Goal: Use online tool/utility: Utilize a website feature to perform a specific function

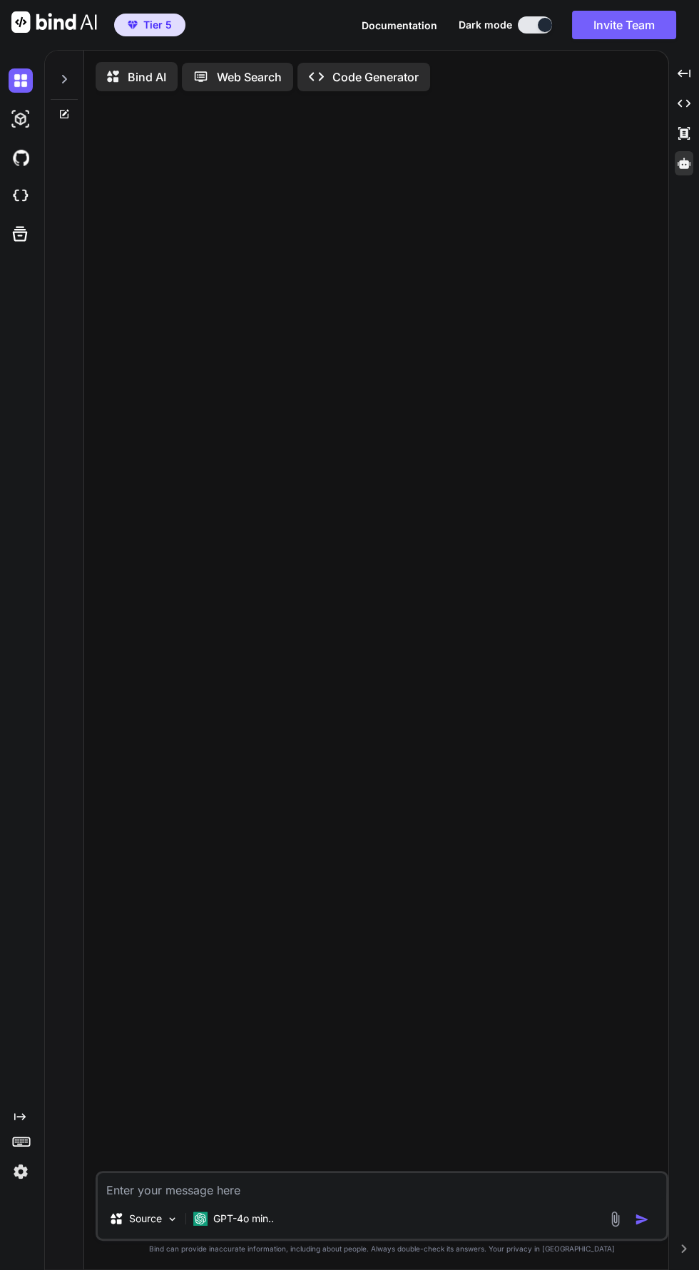
click at [683, 163] on icon at bounding box center [684, 163] width 13 height 11
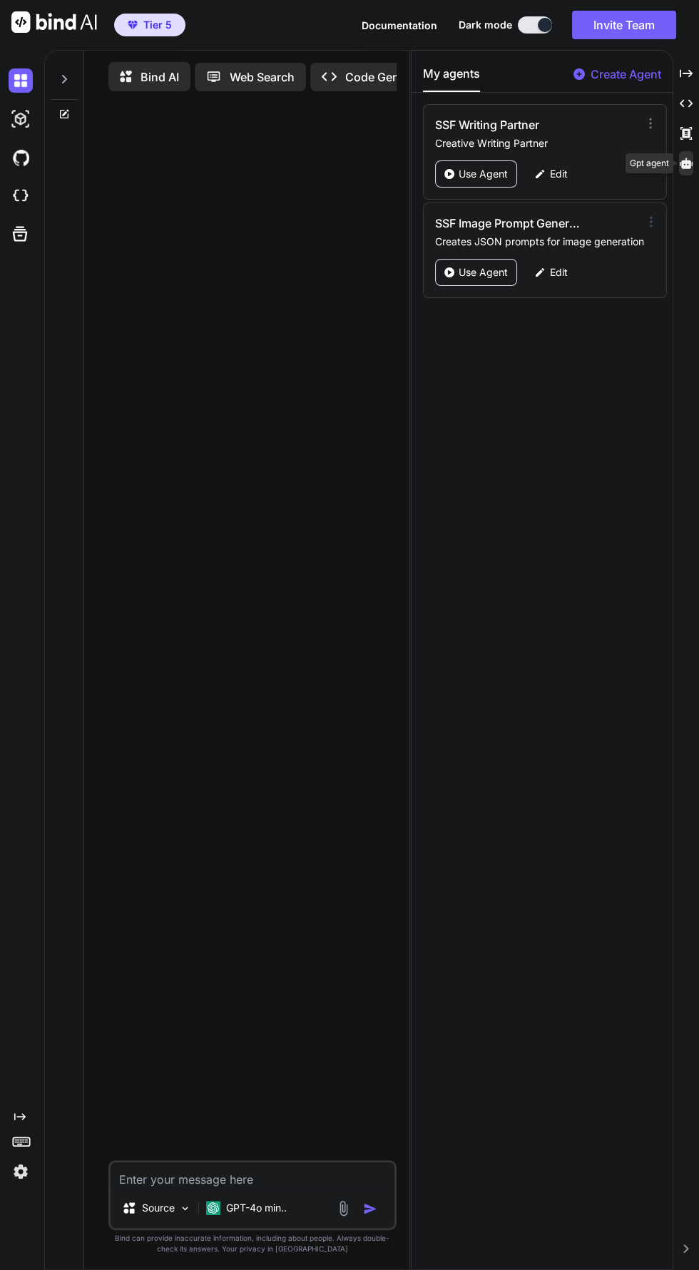
click at [650, 220] on icon at bounding box center [650, 221] width 1 height 9
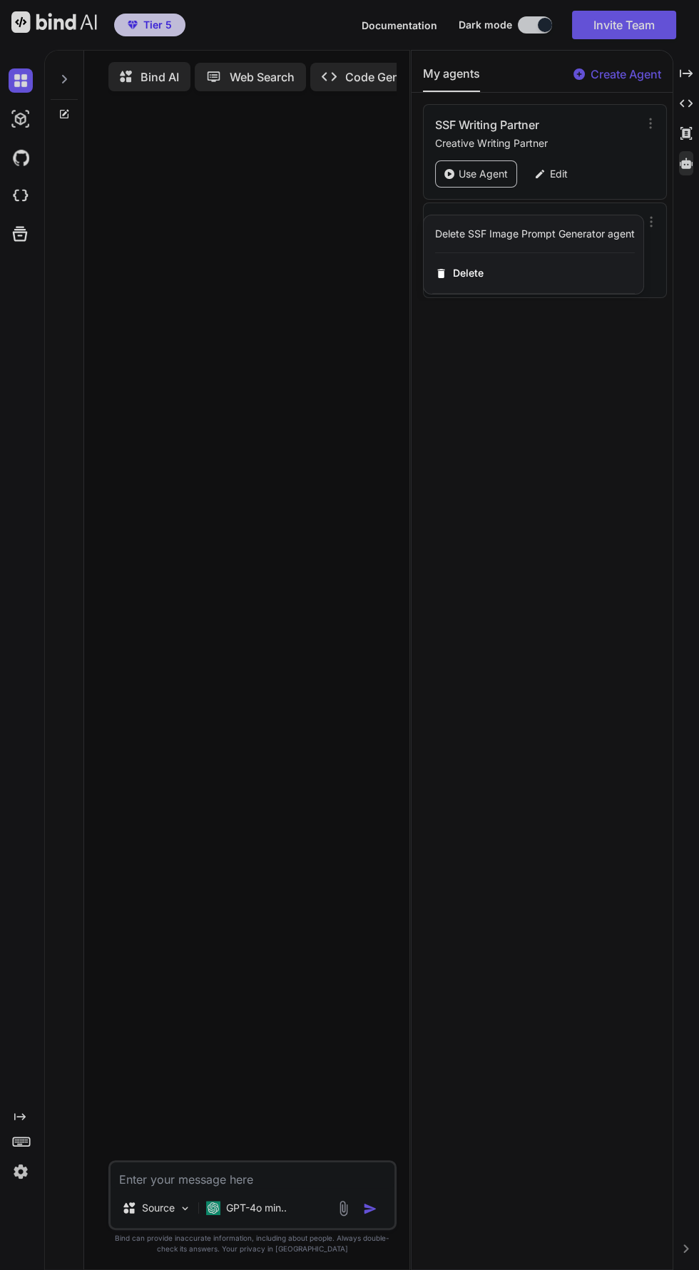
click at [459, 166] on div at bounding box center [349, 635] width 699 height 1270
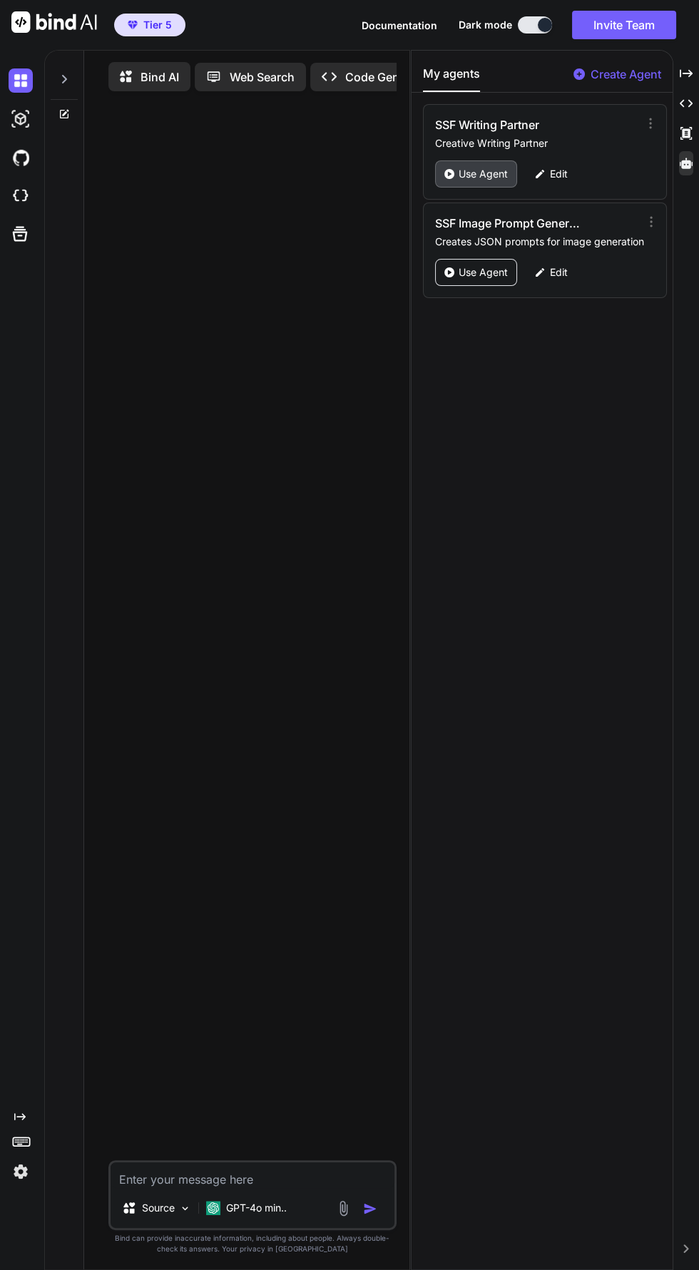
click at [479, 174] on p "Use Agent" at bounding box center [483, 174] width 49 height 14
click at [685, 73] on icon at bounding box center [686, 73] width 13 height 8
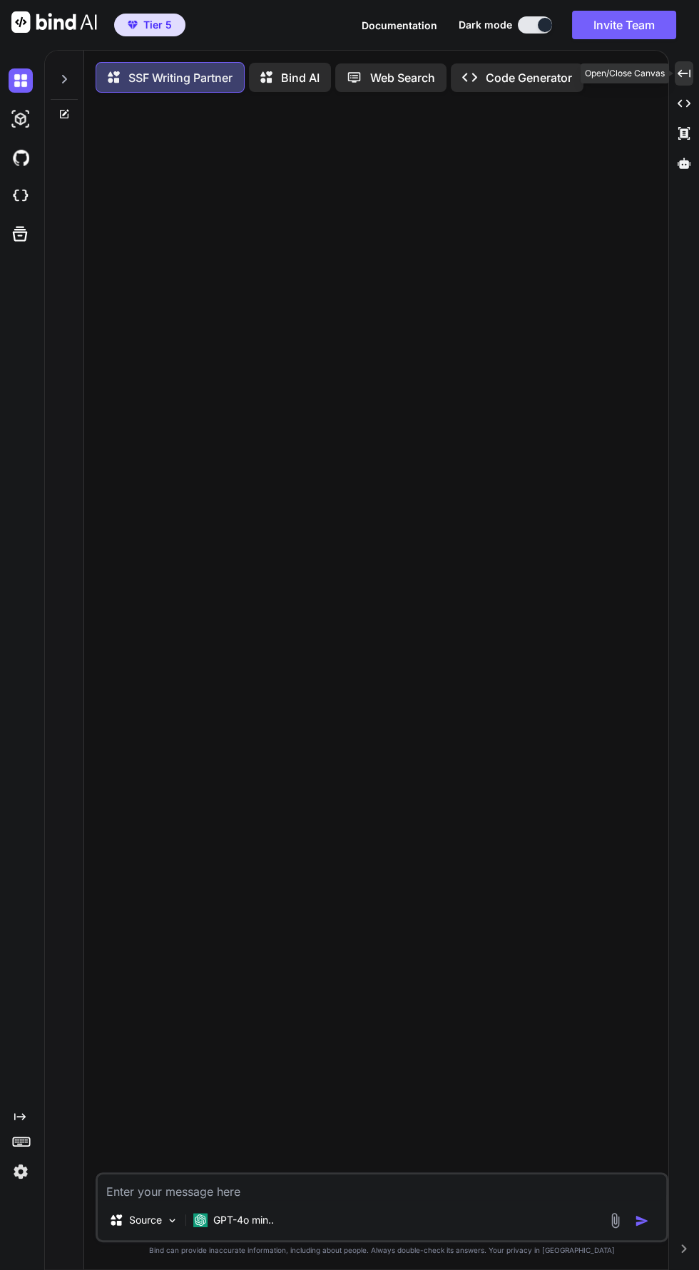
click at [63, 78] on icon at bounding box center [63, 78] width 11 height 11
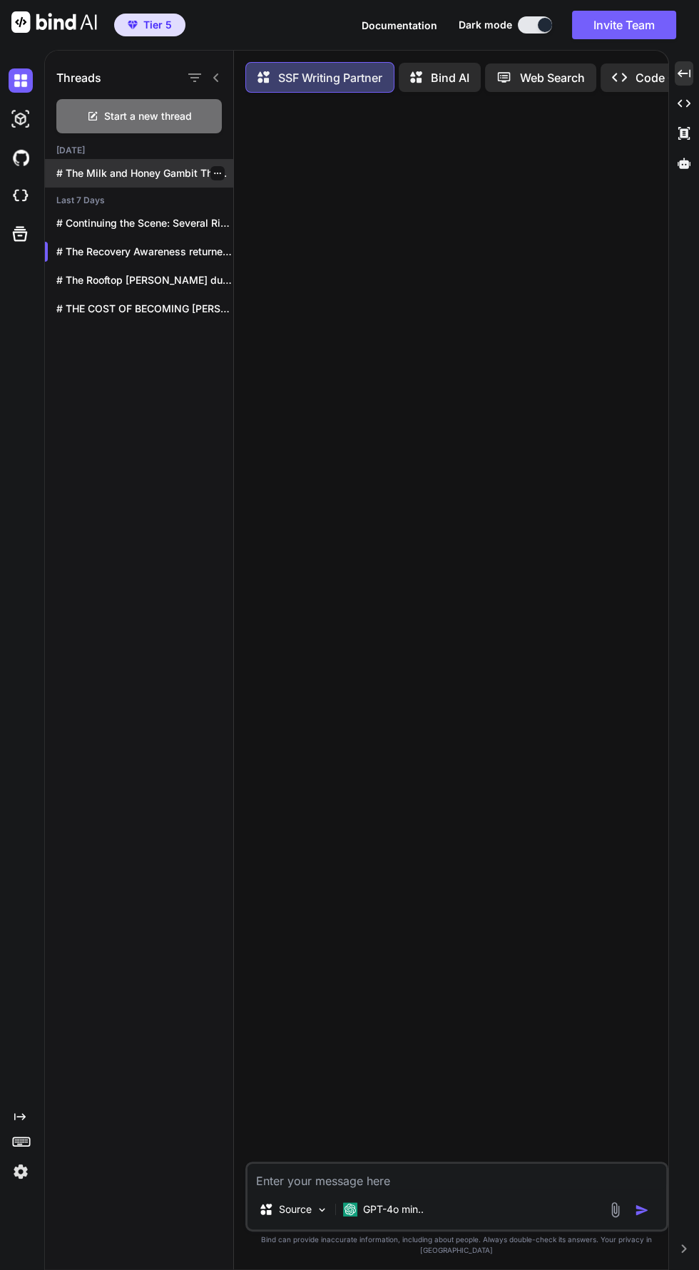
click at [176, 177] on p "# The Milk and Honey Gambit The..." at bounding box center [144, 173] width 177 height 14
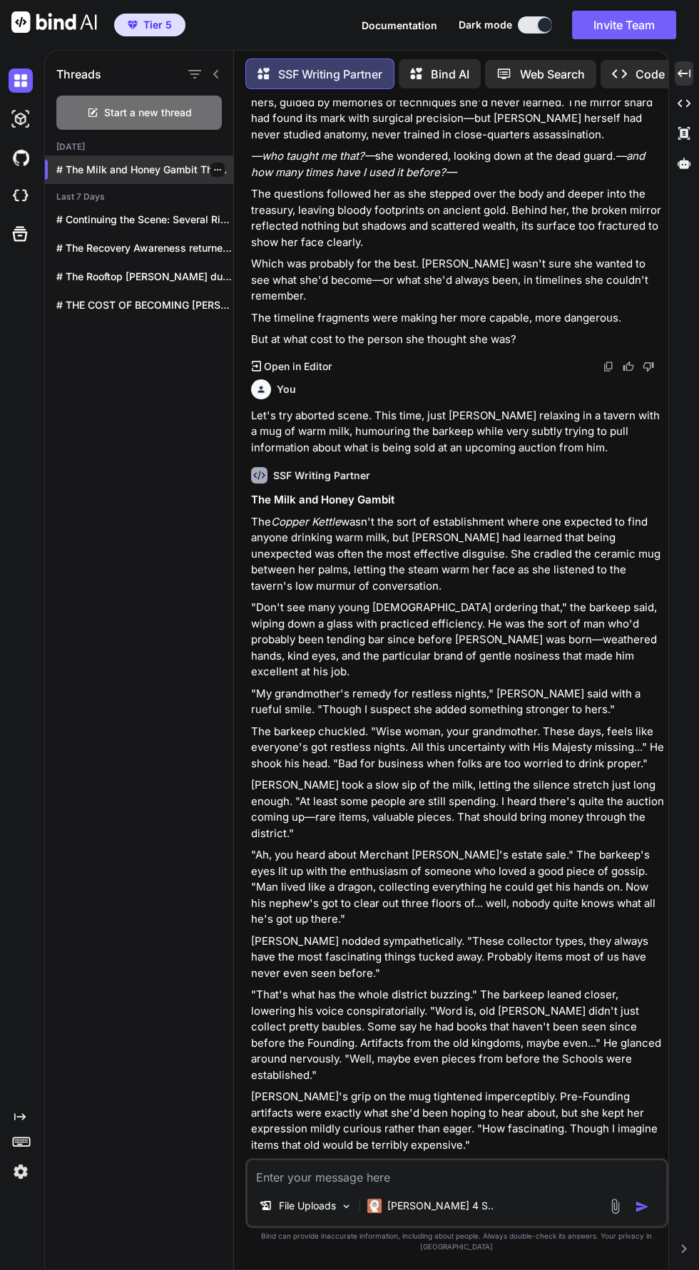
scroll to position [11, 0]
click at [92, 108] on icon at bounding box center [94, 111] width 6 height 6
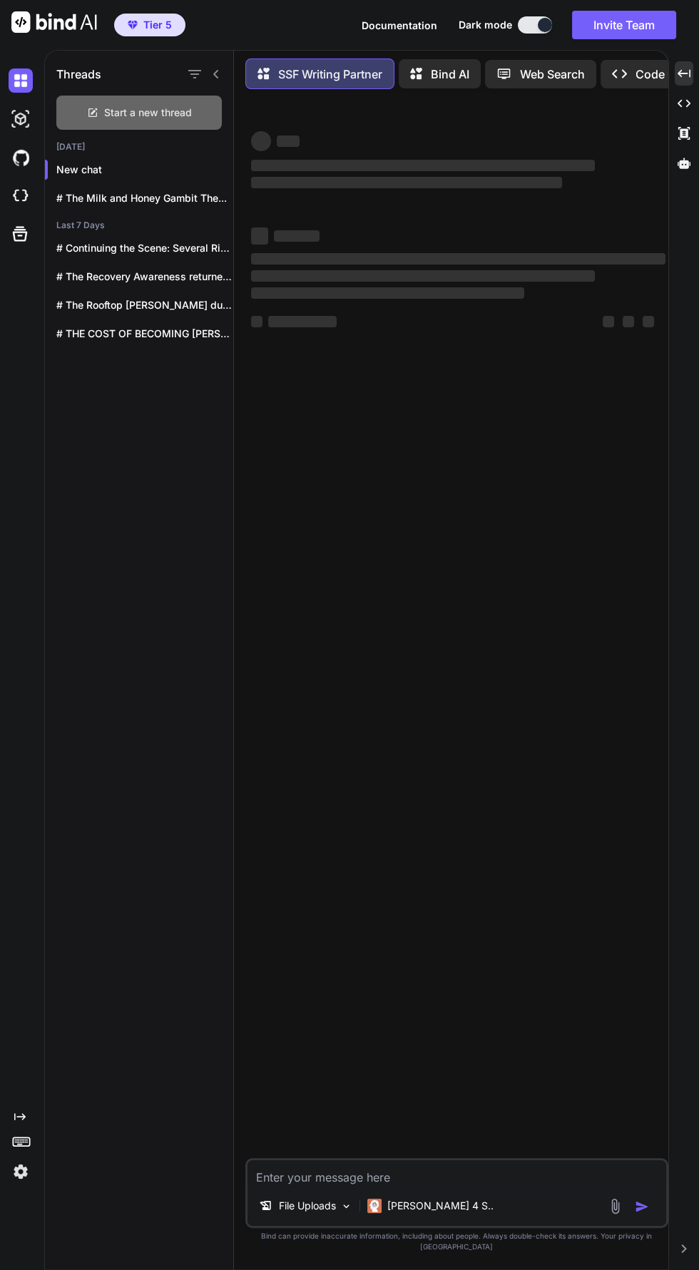
scroll to position [0, 0]
click at [216, 68] on icon at bounding box center [215, 73] width 11 height 11
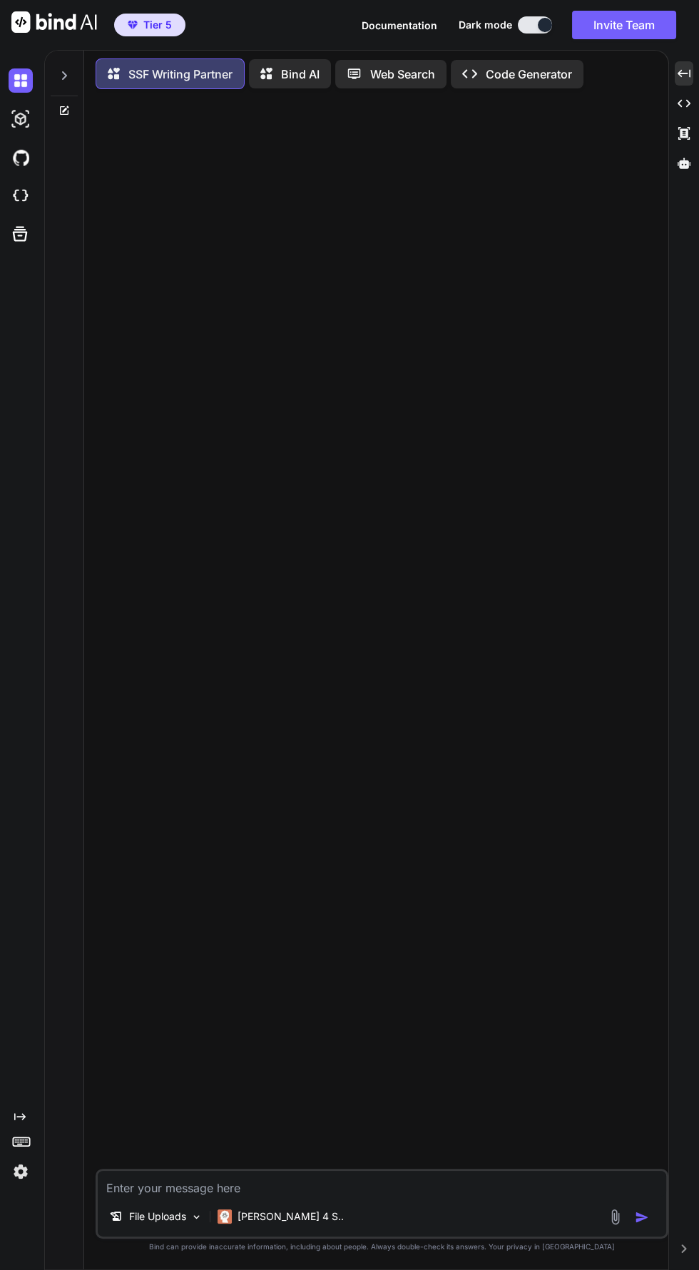
click at [170, 1197] on textarea at bounding box center [382, 1184] width 568 height 26
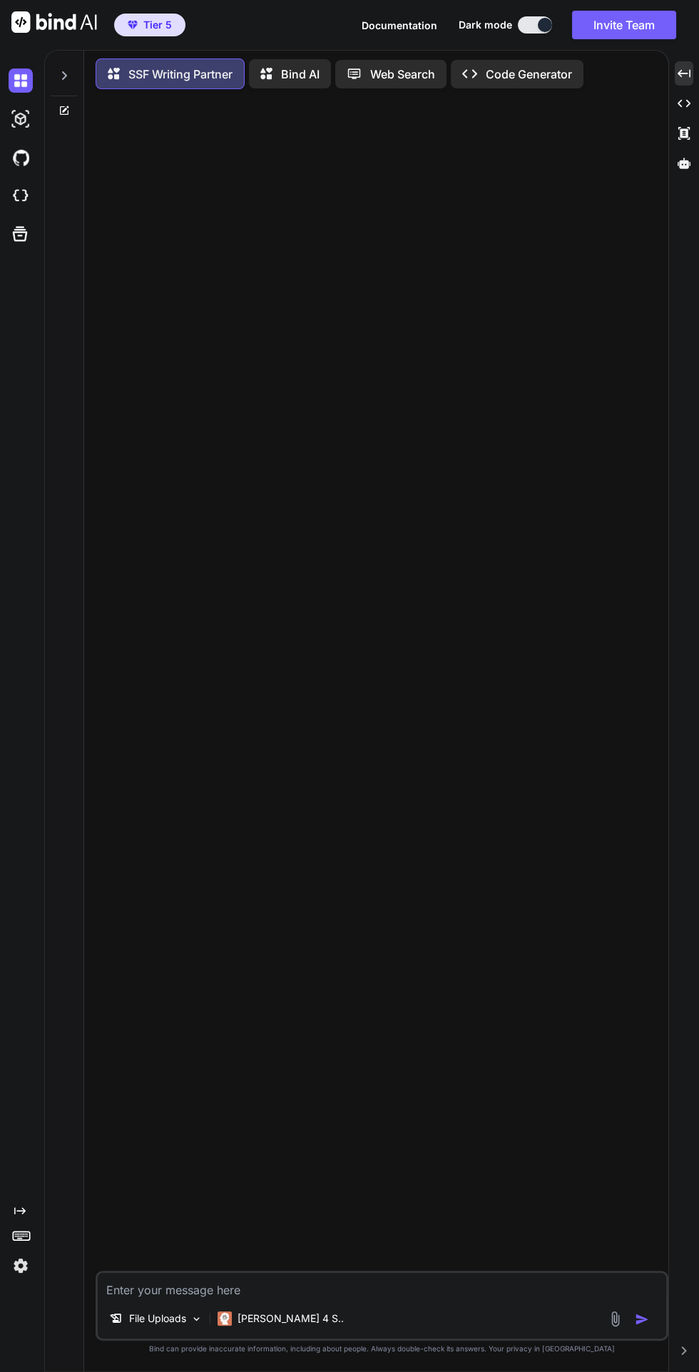
type textarea "x"
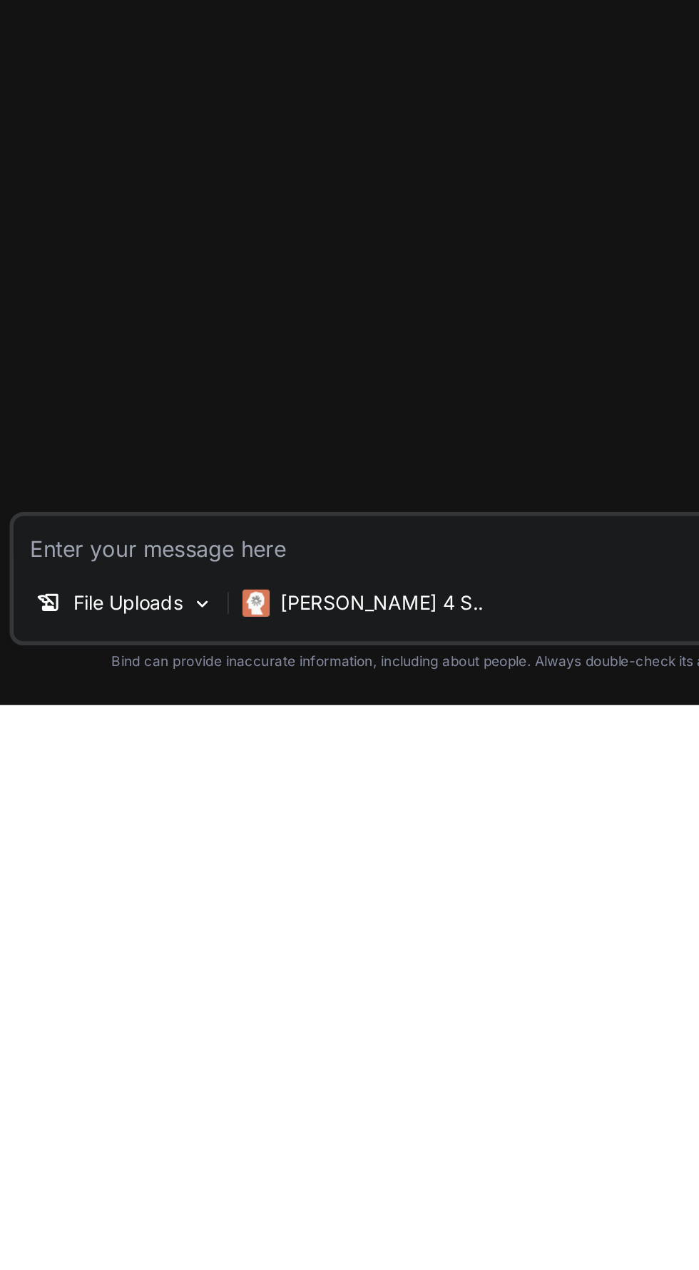
scroll to position [101, 0]
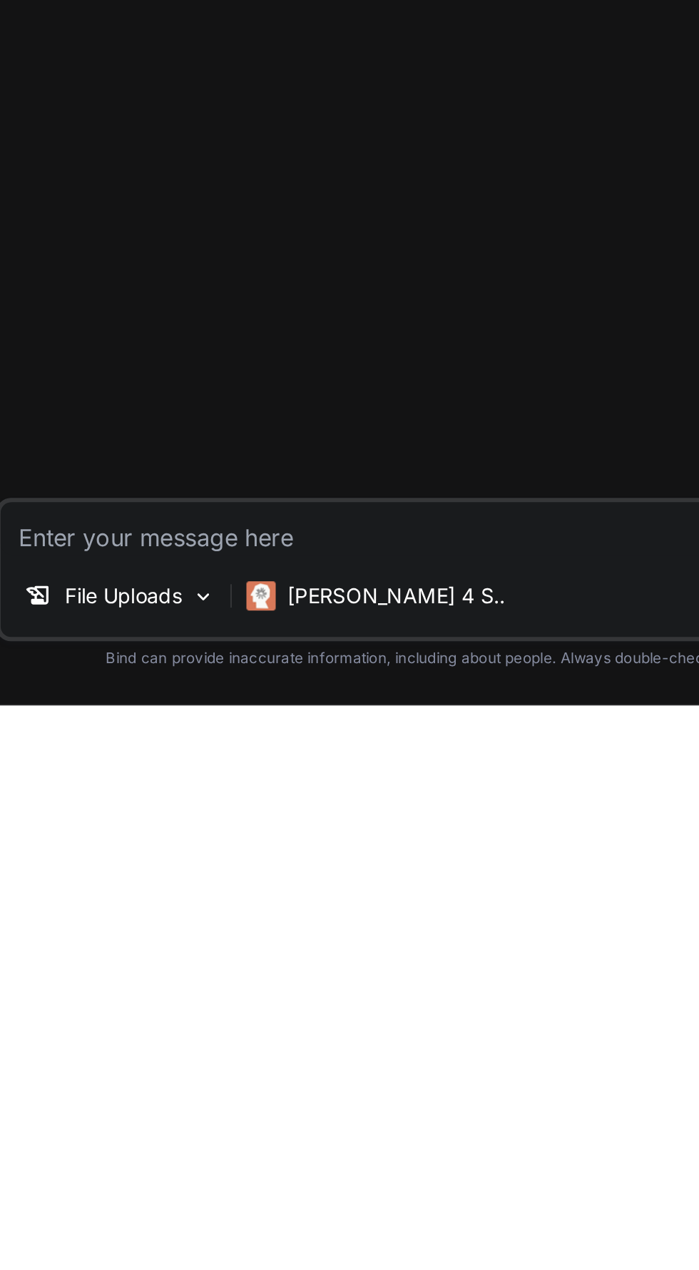
type textarea "L"
type textarea "x"
type textarea "Le"
type textarea "x"
type textarea "Let"
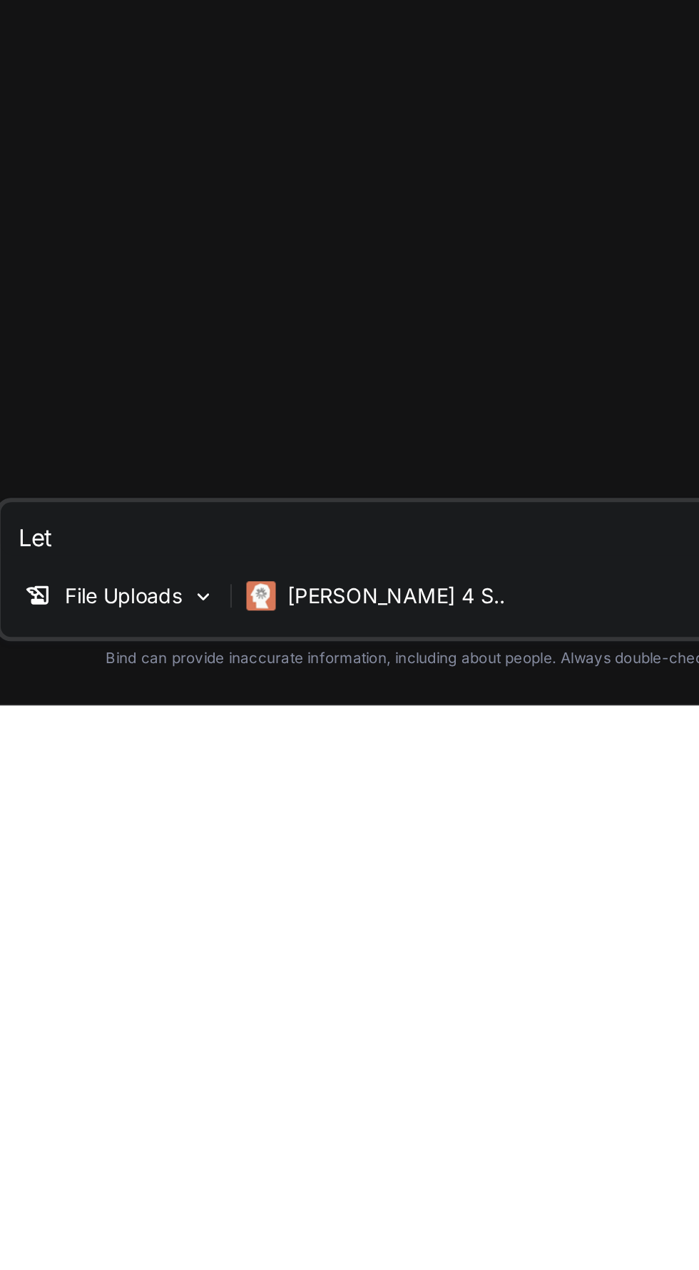
type textarea "x"
type textarea "Lets"
type textarea "x"
type textarea "Let's"
type textarea "x"
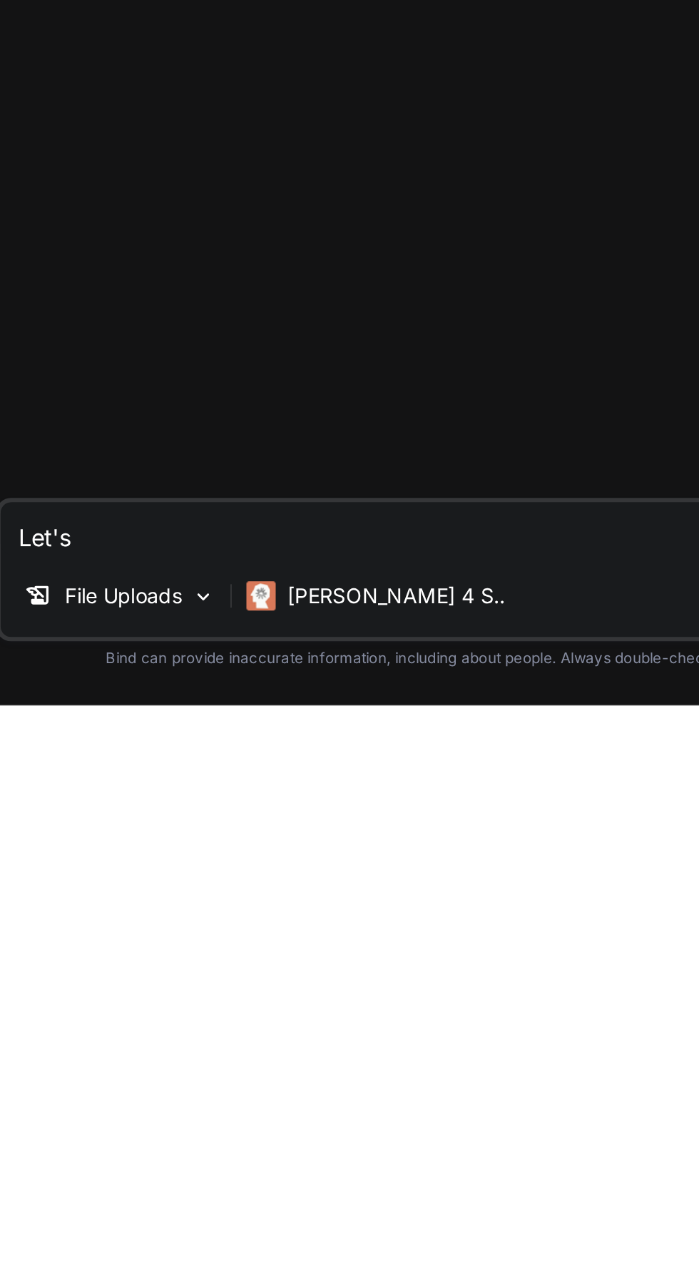
type textarea "Let's w"
type textarea "x"
type textarea "Let's wr"
type textarea "x"
type textarea "Let's wri"
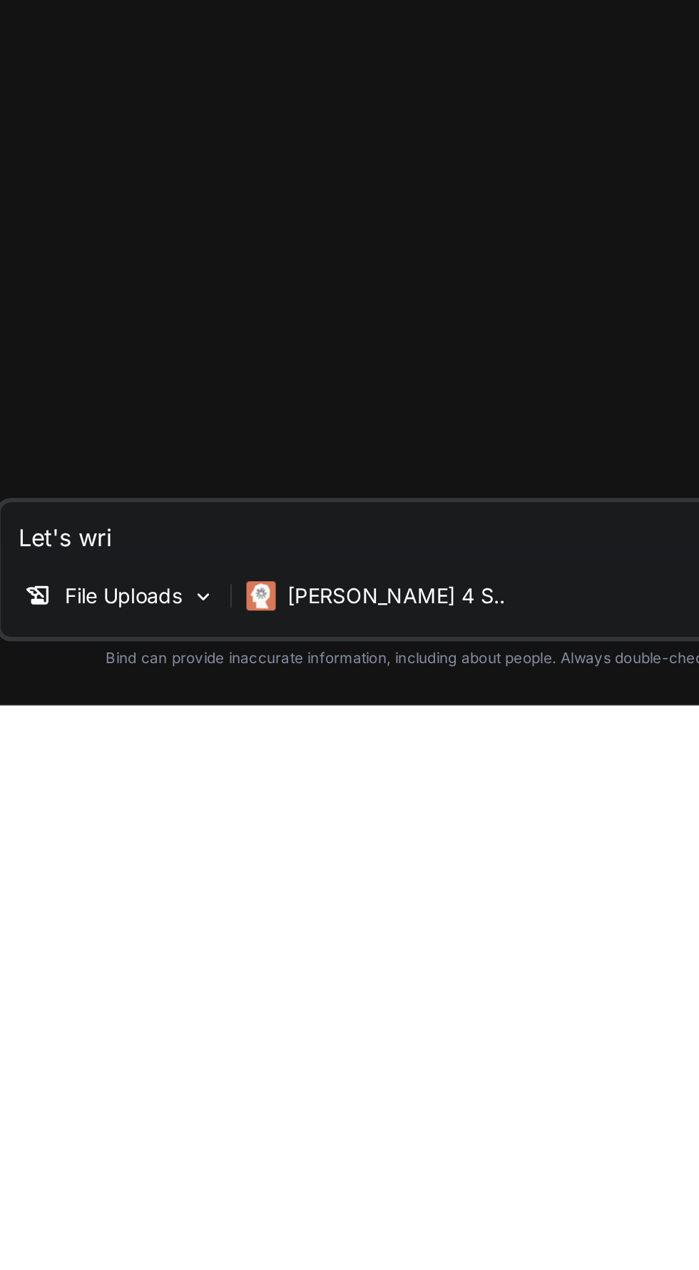
type textarea "x"
type textarea "Let's writ"
type textarea "x"
type textarea "Let's write"
type textarea "x"
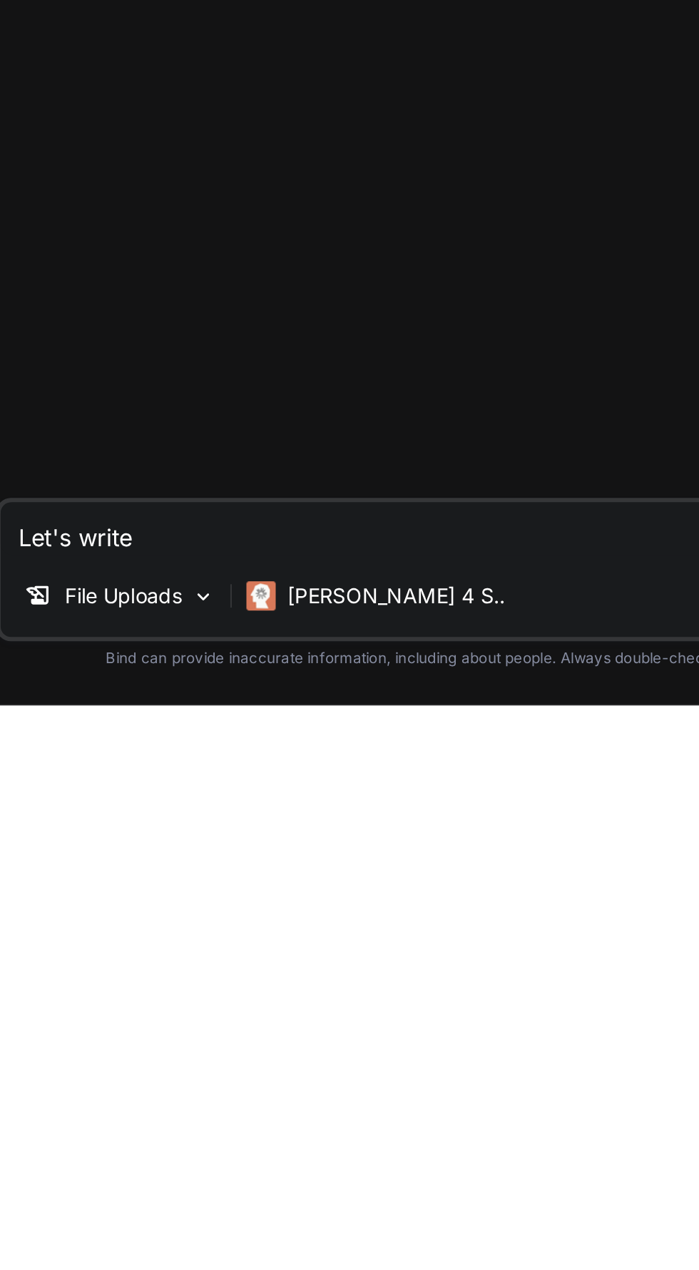
type textarea "Let's write"
type textarea "x"
type textarea "Let's write a"
type textarea "x"
type textarea "Let's write a"
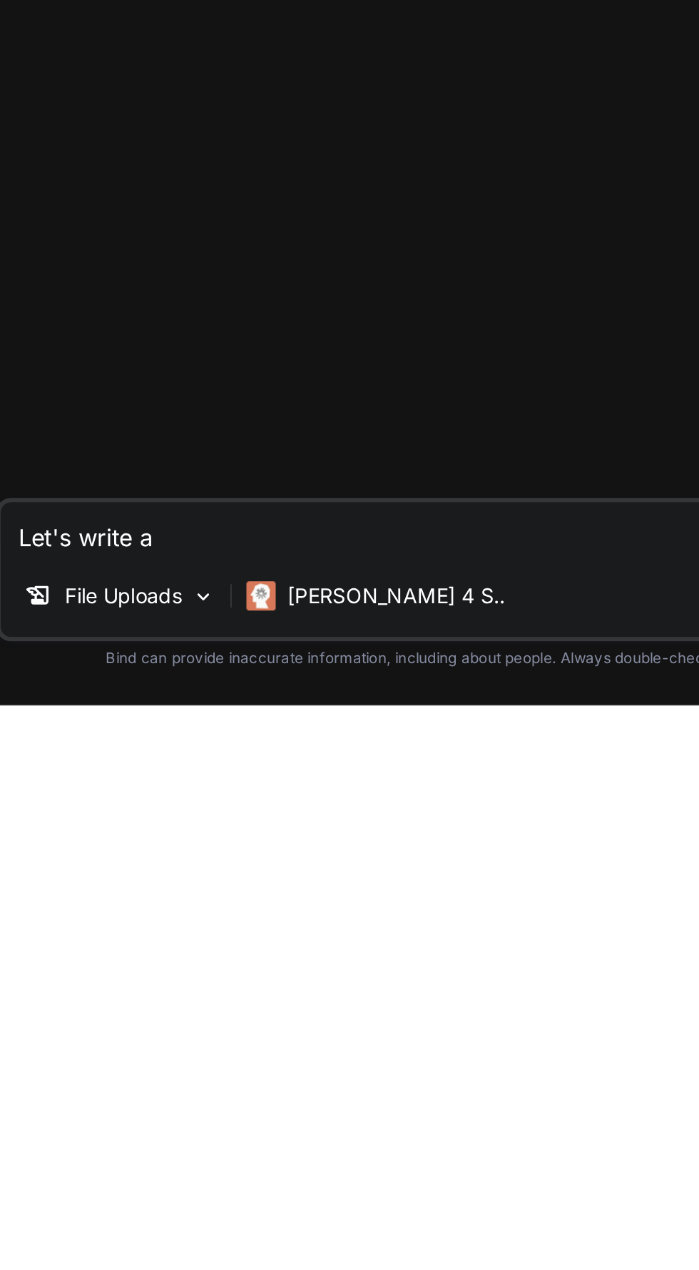
type textarea "x"
type textarea "Let's write a q"
type textarea "x"
type textarea "Let's write a"
type textarea "x"
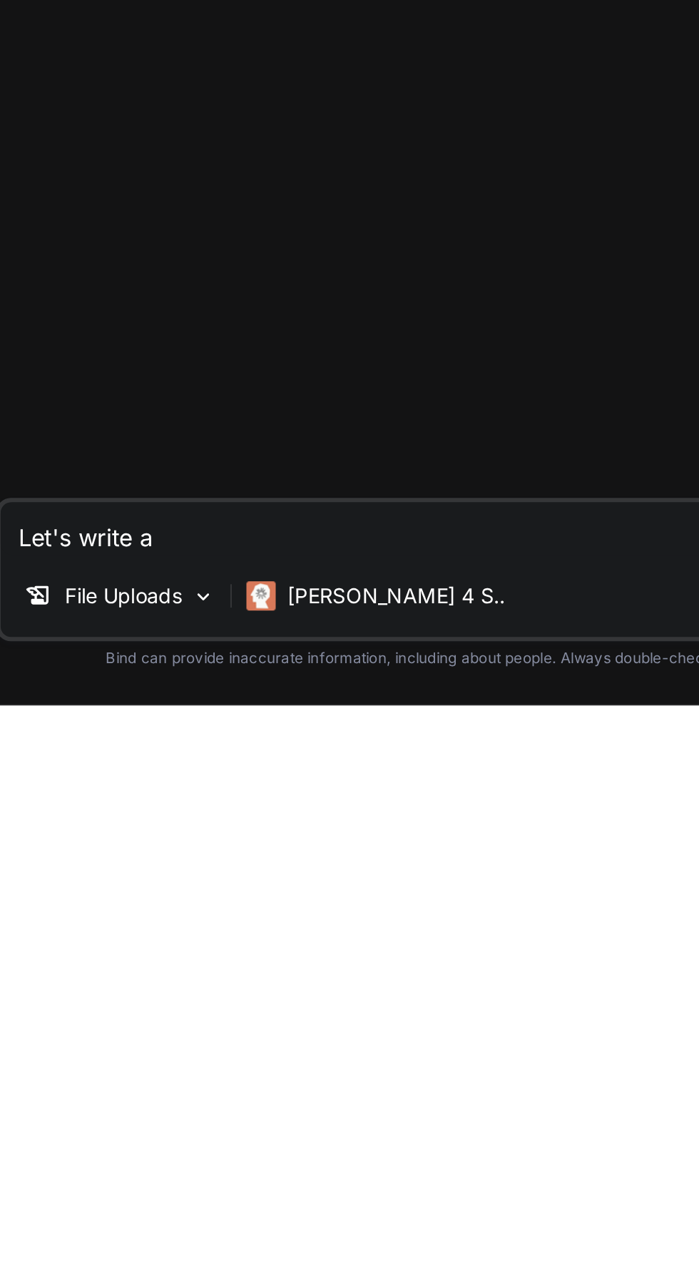
type textarea "Let's write a s"
type textarea "x"
type textarea "Let's write a sc"
type textarea "x"
type textarea "Let's write a sce"
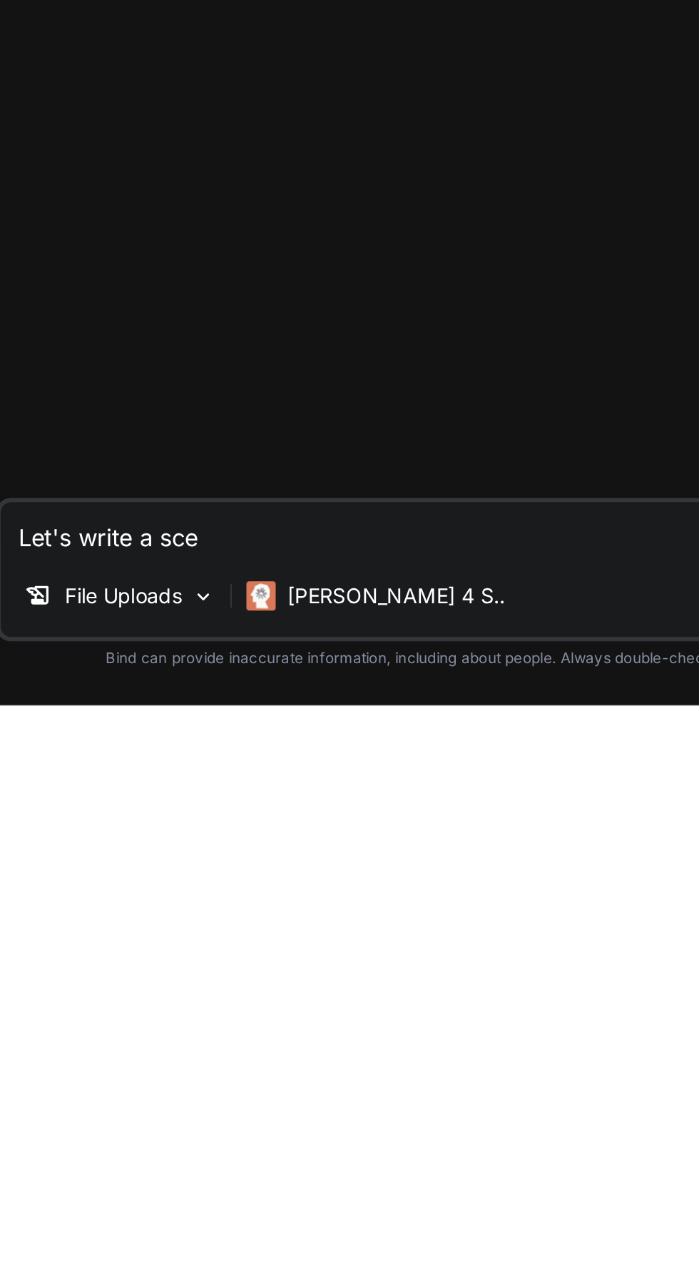
type textarea "x"
type textarea "Let's write a scen"
type textarea "x"
type textarea "Let's write a scene"
type textarea "x"
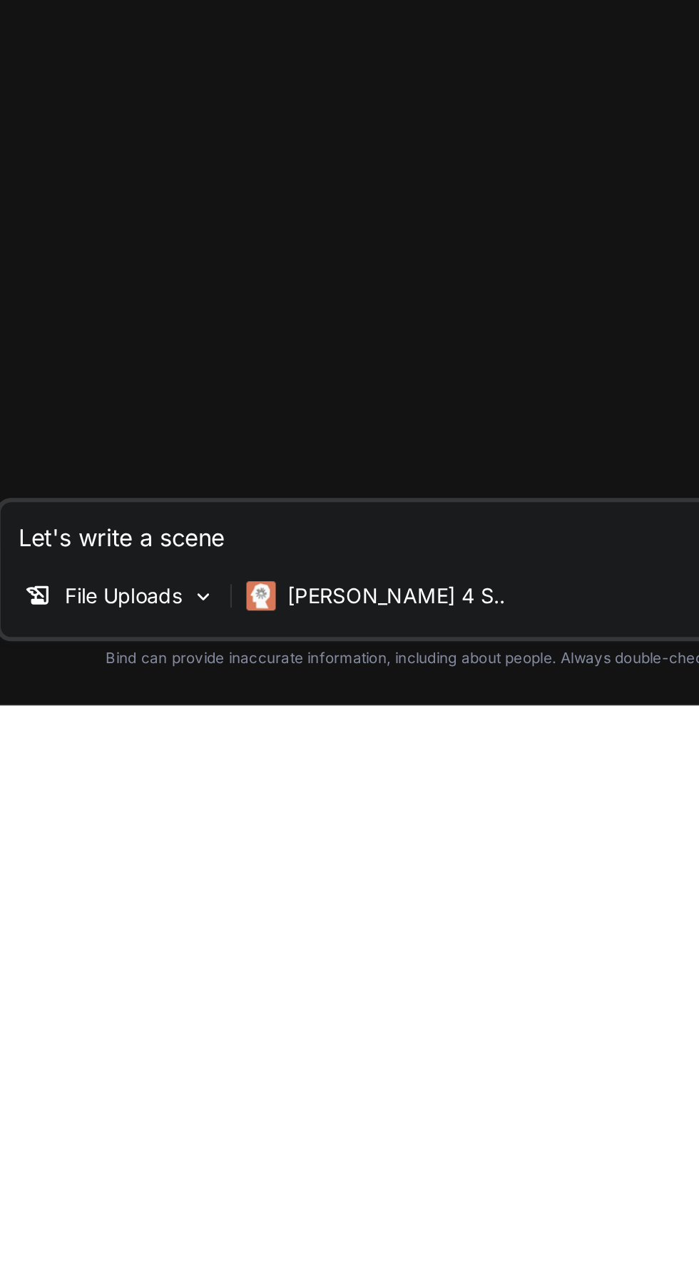
type textarea "Let's write a scene"
type textarea "x"
type textarea "Let's write a scene t"
type textarea "x"
type textarea "Let's write a scene th"
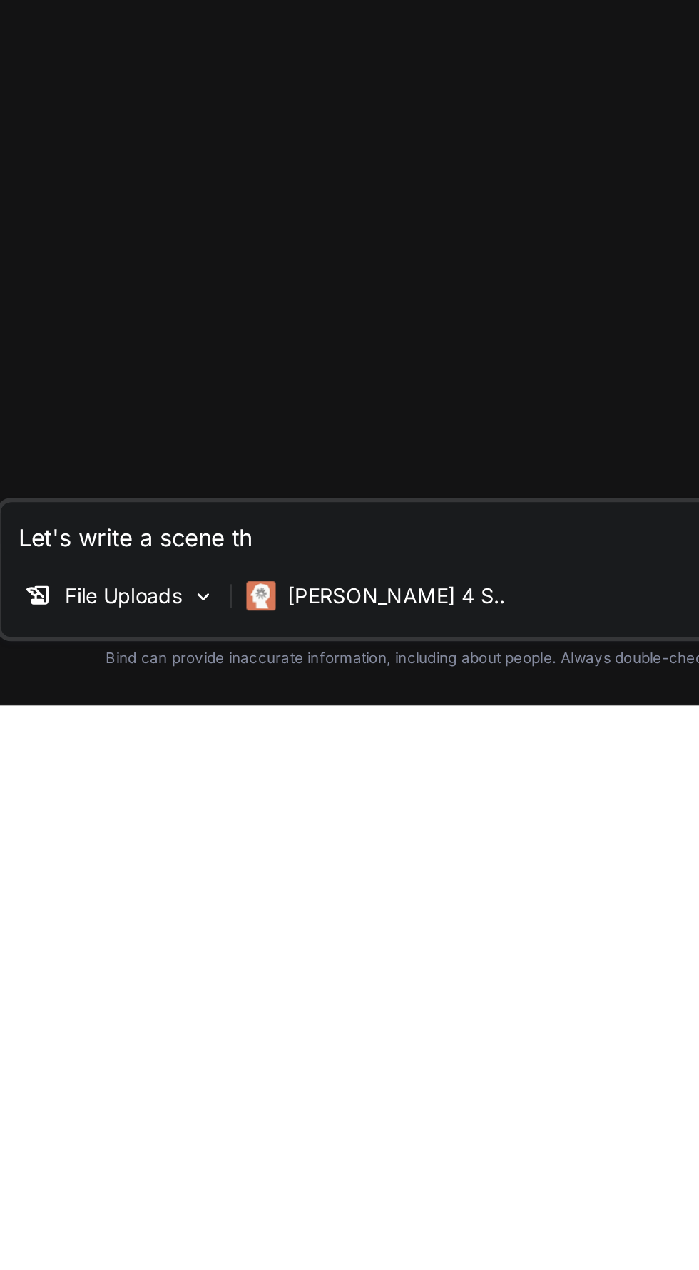
type textarea "x"
type textarea "Let's write a scene tha"
type textarea "x"
type textarea "Let's write a scene that"
type textarea "x"
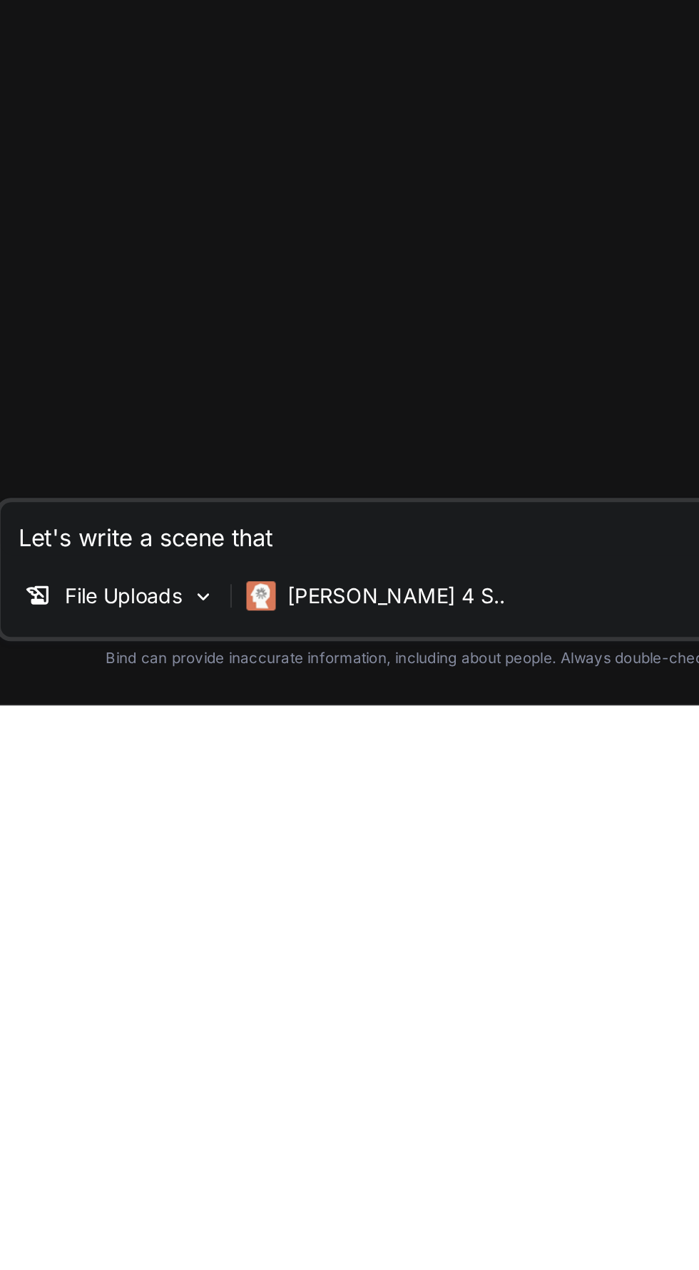
type textarea "Let's write a scene that"
type textarea "x"
type textarea "Let's write a scene that a"
type textarea "x"
type textarea "Let's write a scene that al"
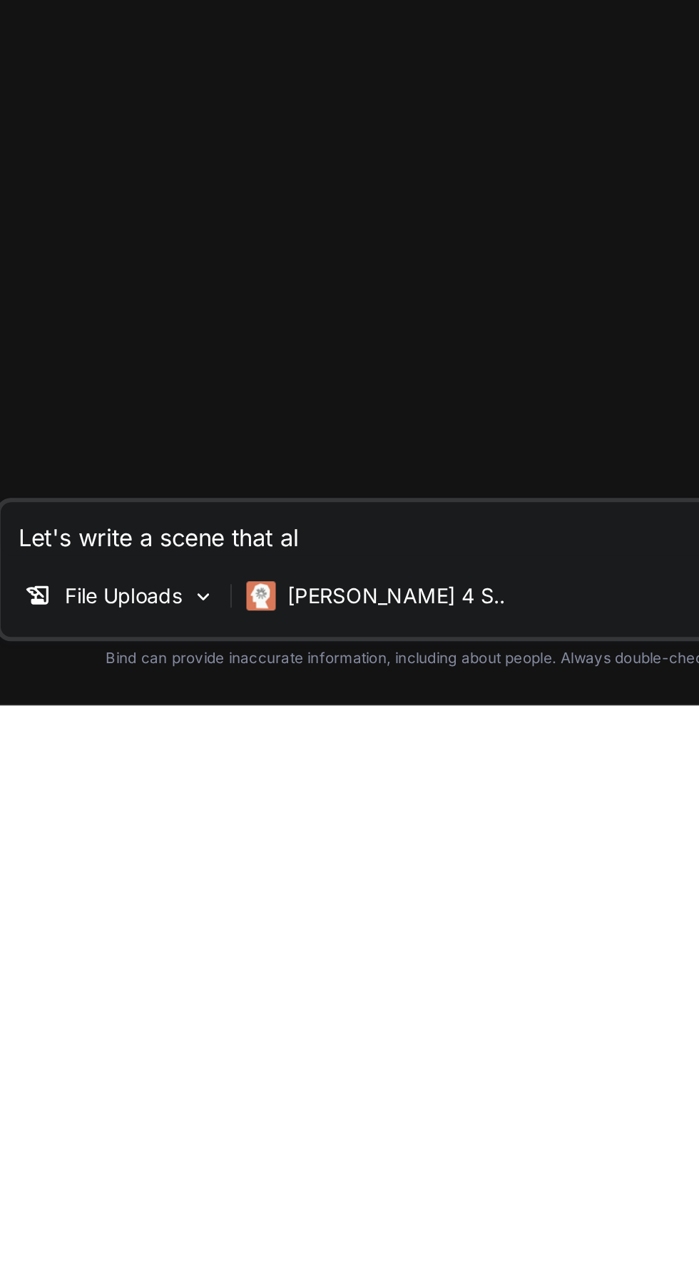
type textarea "x"
type textarea "Let's write a scene that alo"
type textarea "x"
type textarea "Let's write a scene that alow"
type textarea "x"
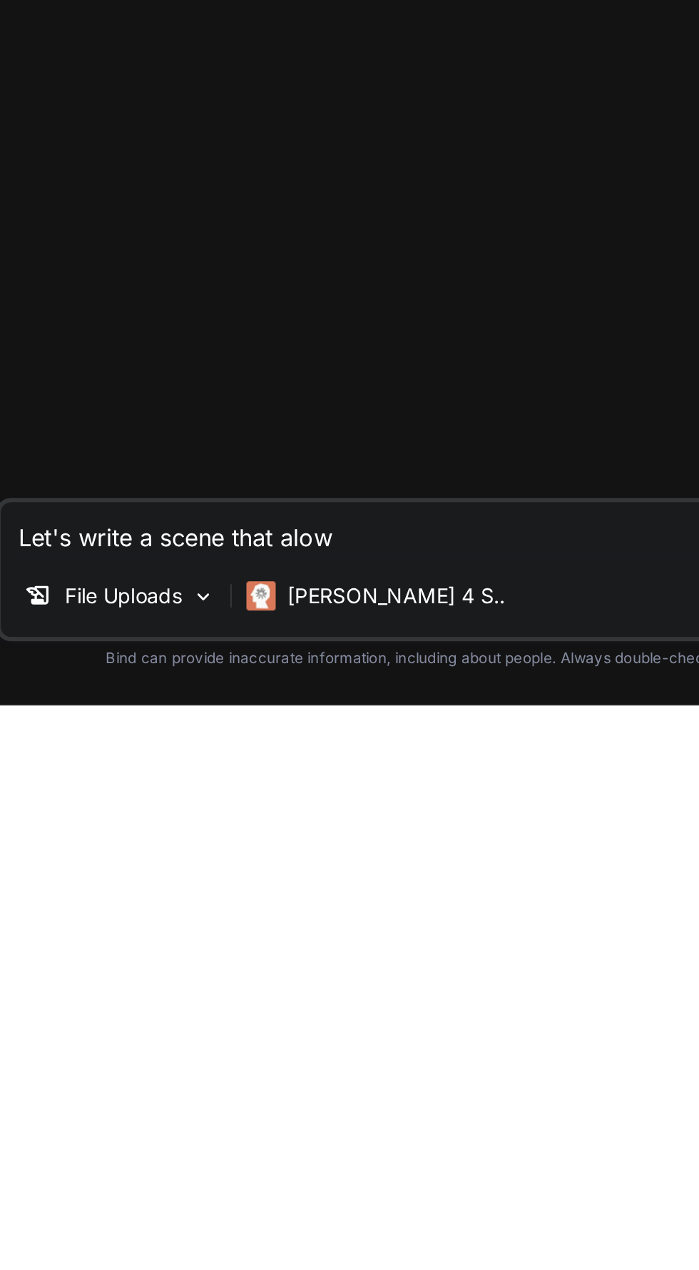
type textarea "Let's write a scene that alowl"
type textarea "x"
type textarea "Let's write a scene that alowly"
type textarea "x"
type textarea "Let's write a scene that slowly"
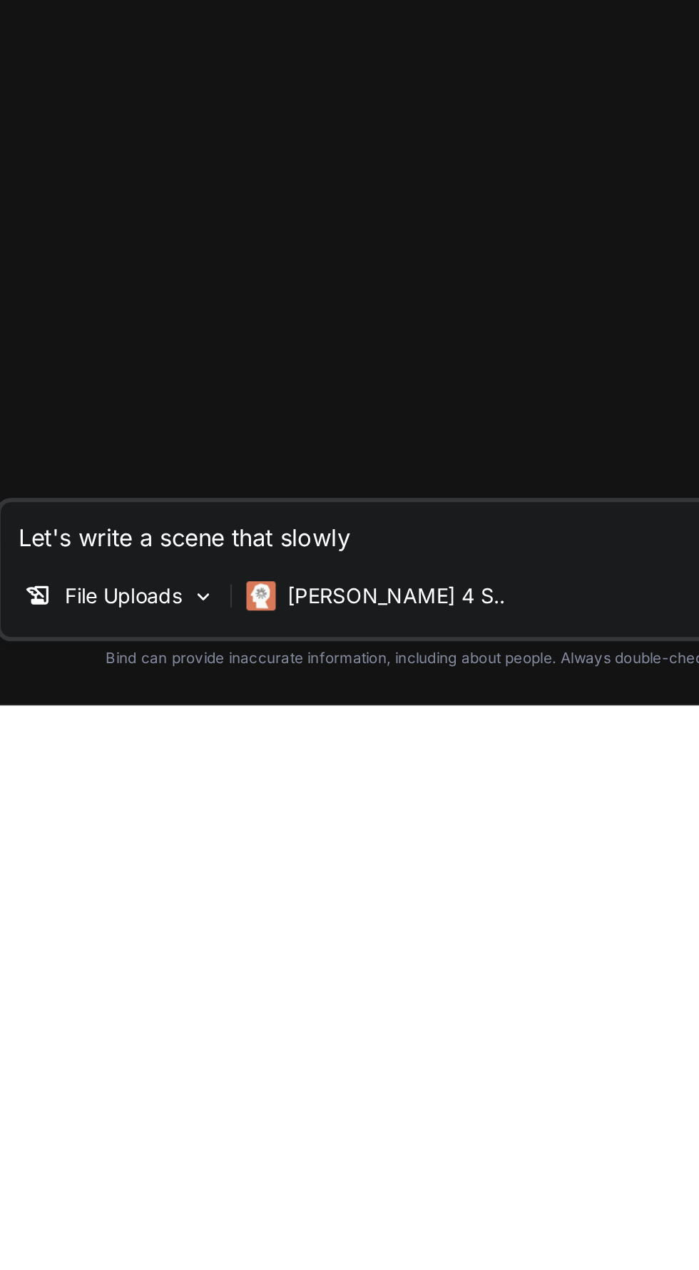
type textarea "x"
type textarea "Let's write a scene that slowly o"
type textarea "x"
type textarea "Let's write a scene that slowly on"
type textarea "x"
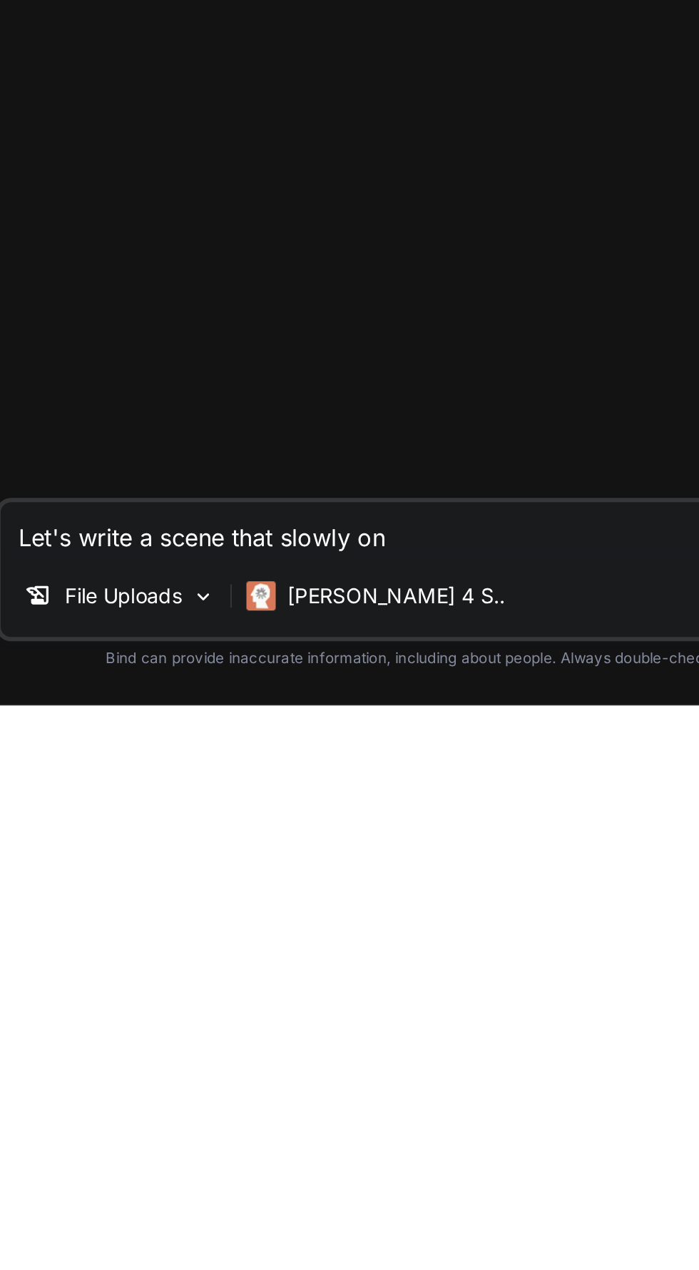
type textarea "Let's write a scene that slowly ont"
type textarea "x"
type textarea "Let's write a scene that slowly ontr"
type textarea "x"
type textarea "Let's write a scene that slowly ontro"
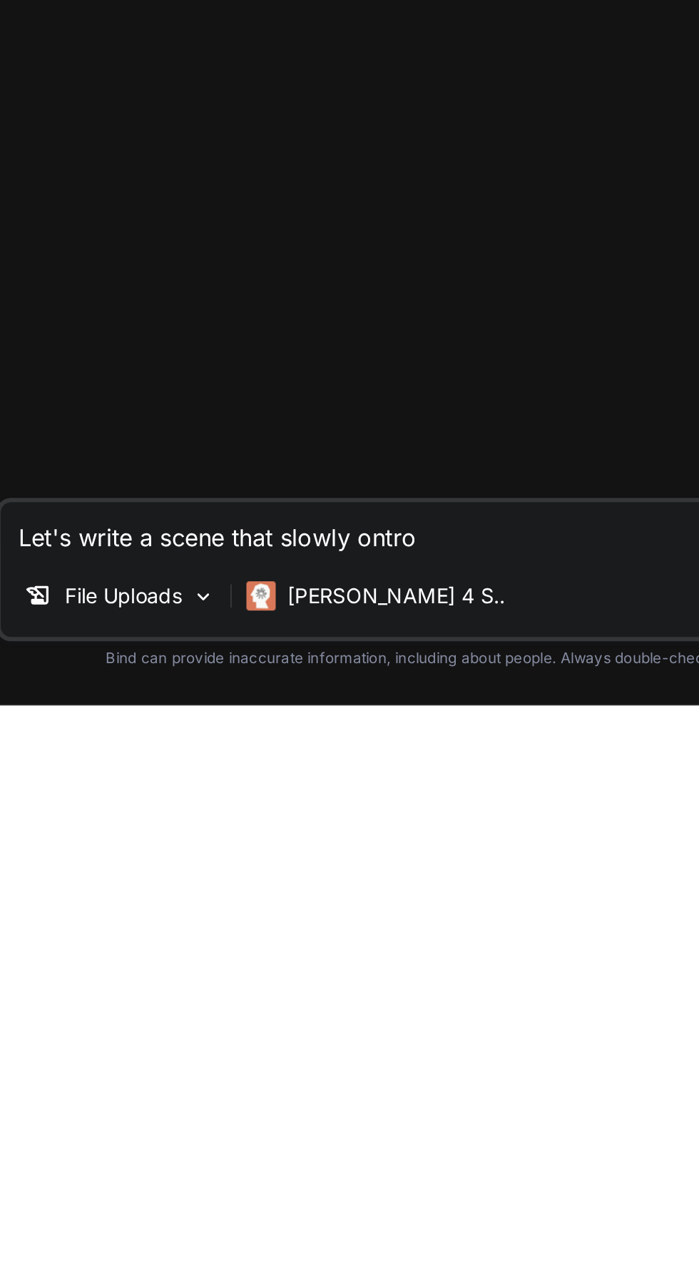
type textarea "x"
type textarea "Let's write a scene that slowly ontrod"
type textarea "x"
type textarea "Let's write a scene that slowly ontrodu"
type textarea "x"
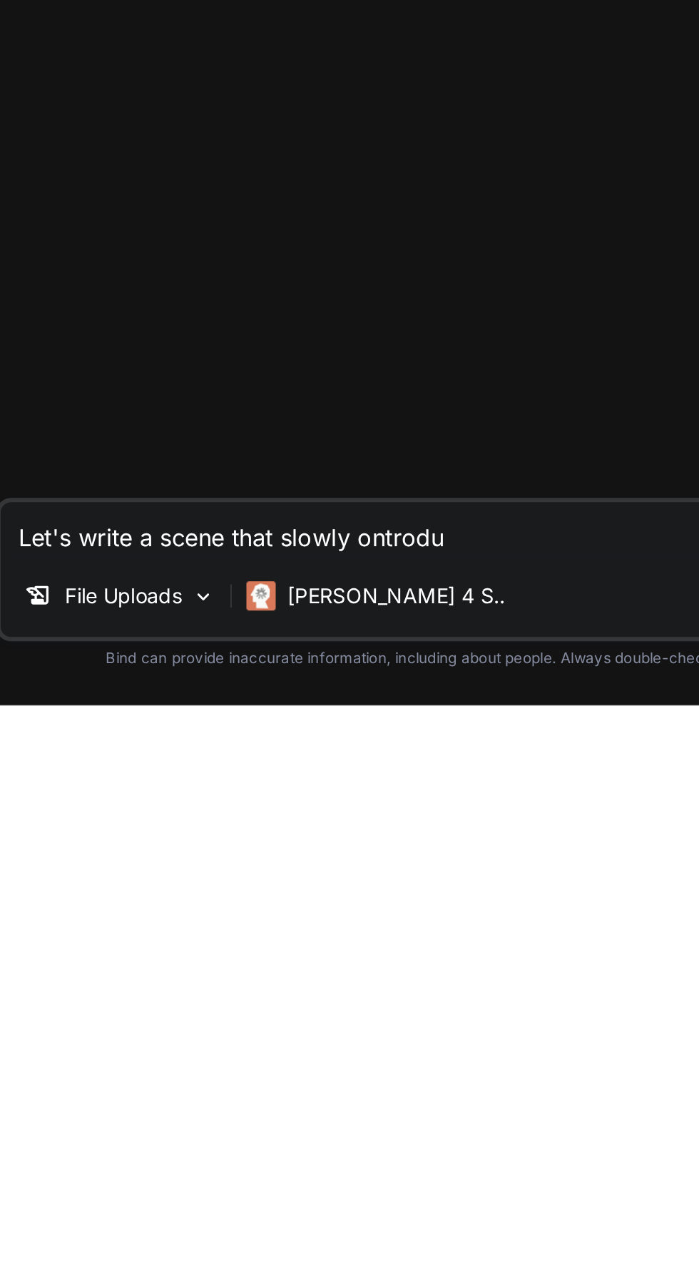
type textarea "Let's write a scene that slowly ontroduc"
type textarea "x"
type textarea "Let's write a scene that slowly ontroduce"
type textarea "x"
type textarea "Let's write a scene that slowly ontroduces"
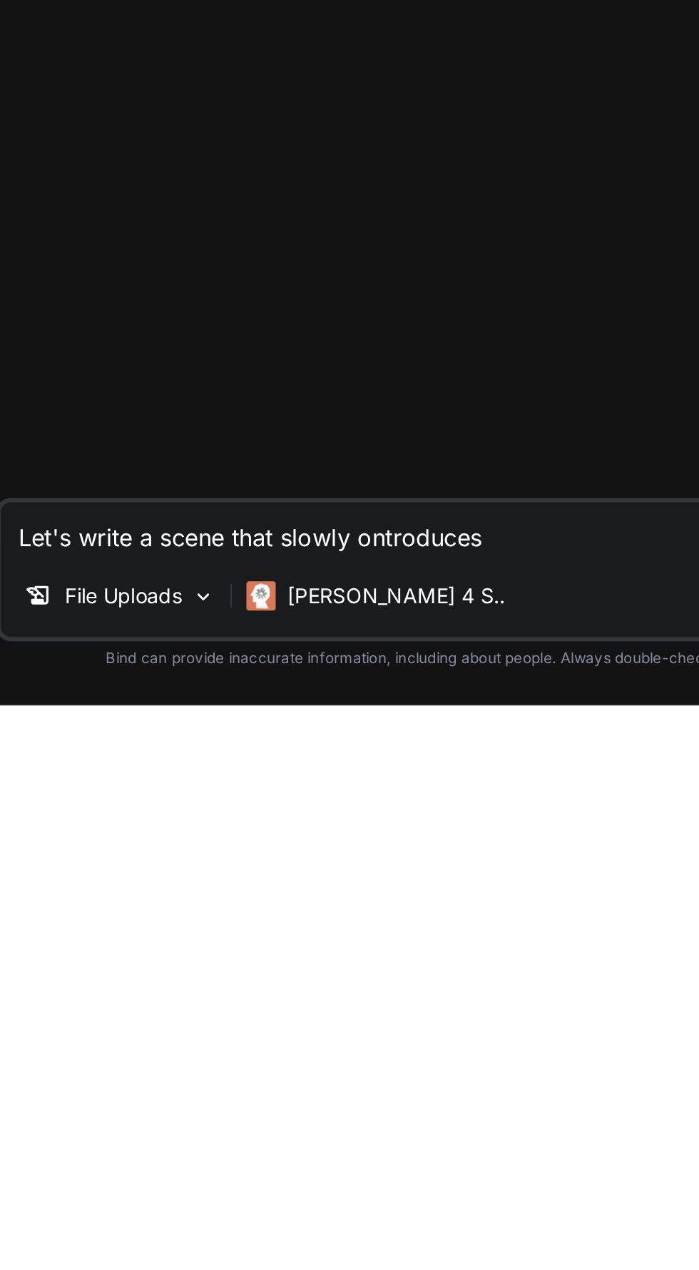
type textarea "x"
type textarea "Let's write a scene that slowly introduces"
type textarea "x"
type textarea "Let's write a scene that slowly introduces the"
type textarea "x"
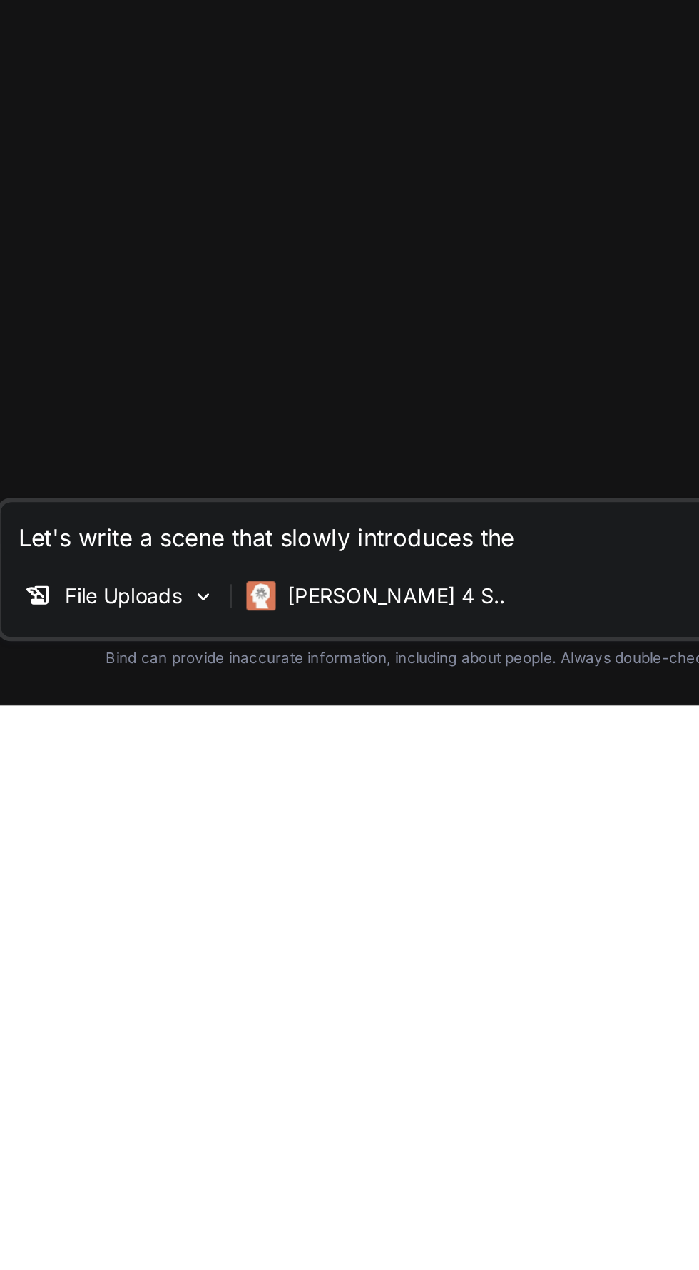
type textarea "Let's write a scene that slowly introduces the v"
type textarea "x"
type textarea "Let's write a scene that slowly introduces the vo"
type textarea "x"
type textarea "Let's write a scene that slowly introduces the vos"
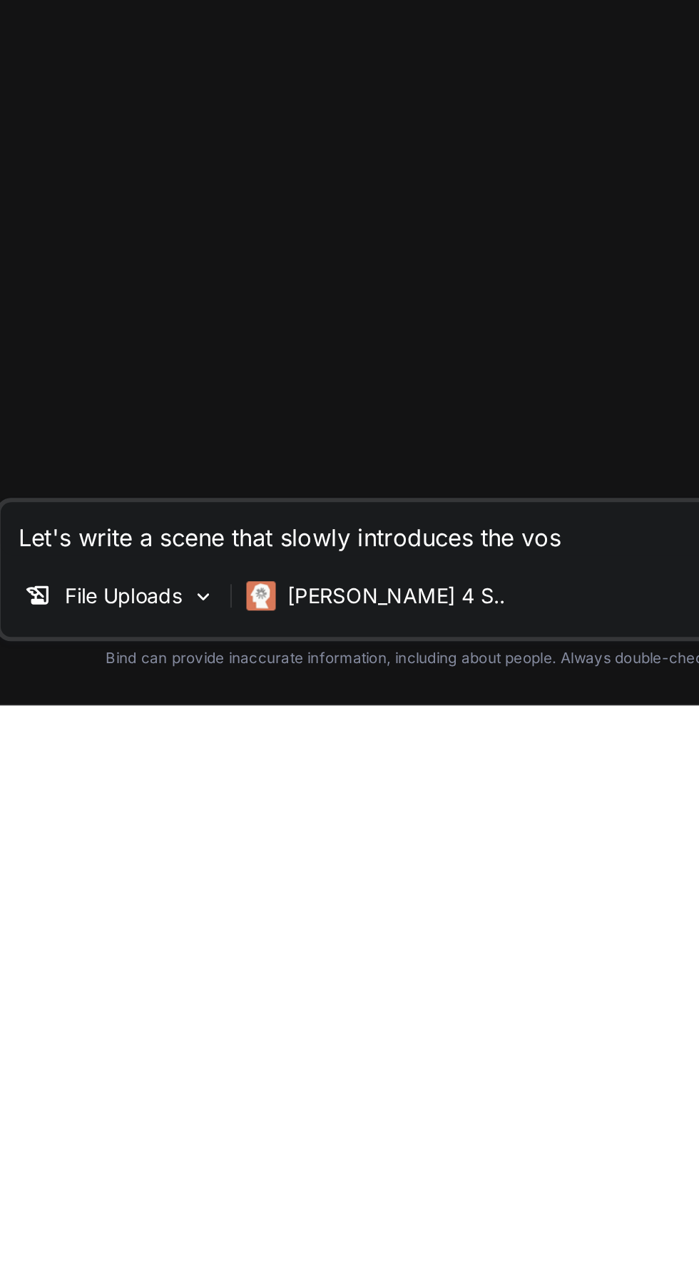
type textarea "x"
type textarea "Let's write a scene that slowly introduces the vosu"
type textarea "x"
type textarea "Let's write a scene that slowly introduces the vosua"
type textarea "x"
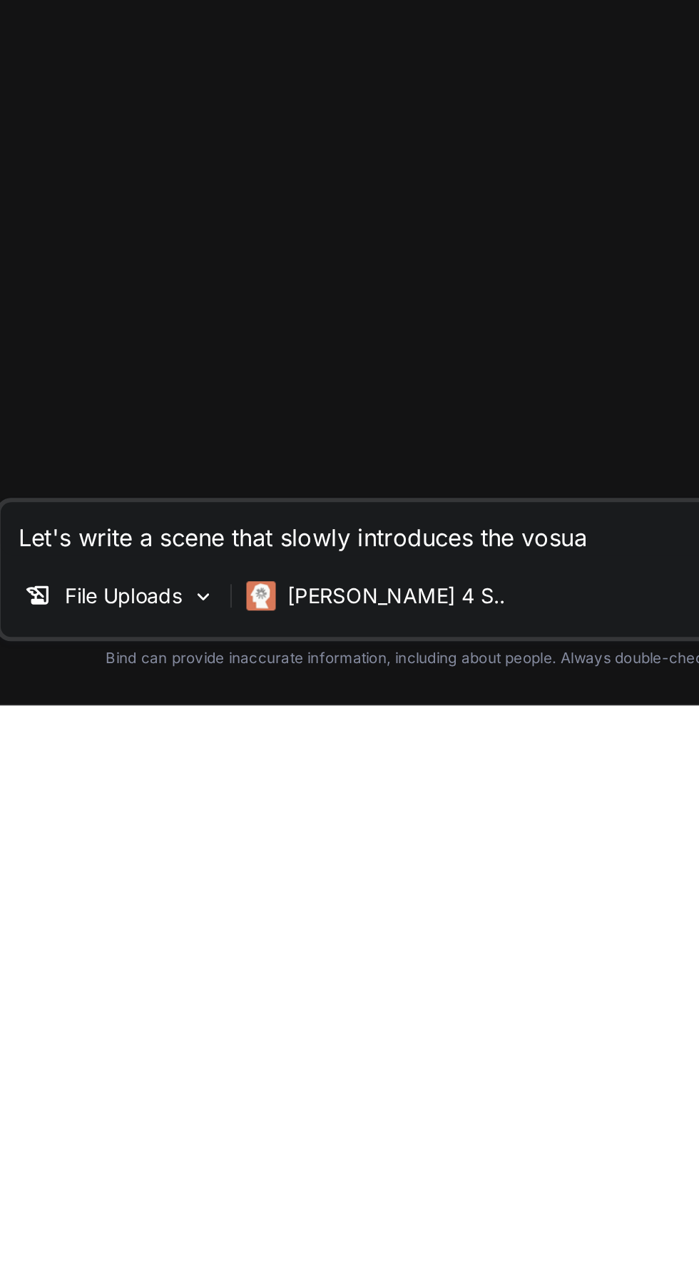
type textarea "Let's write a scene that slowly introduces the vosual"
type textarea "x"
type textarea "Let's write a scene that slowly introduces the vosuals"
type textarea "x"
type textarea "Let's write a scene that slowly introduces the visuals"
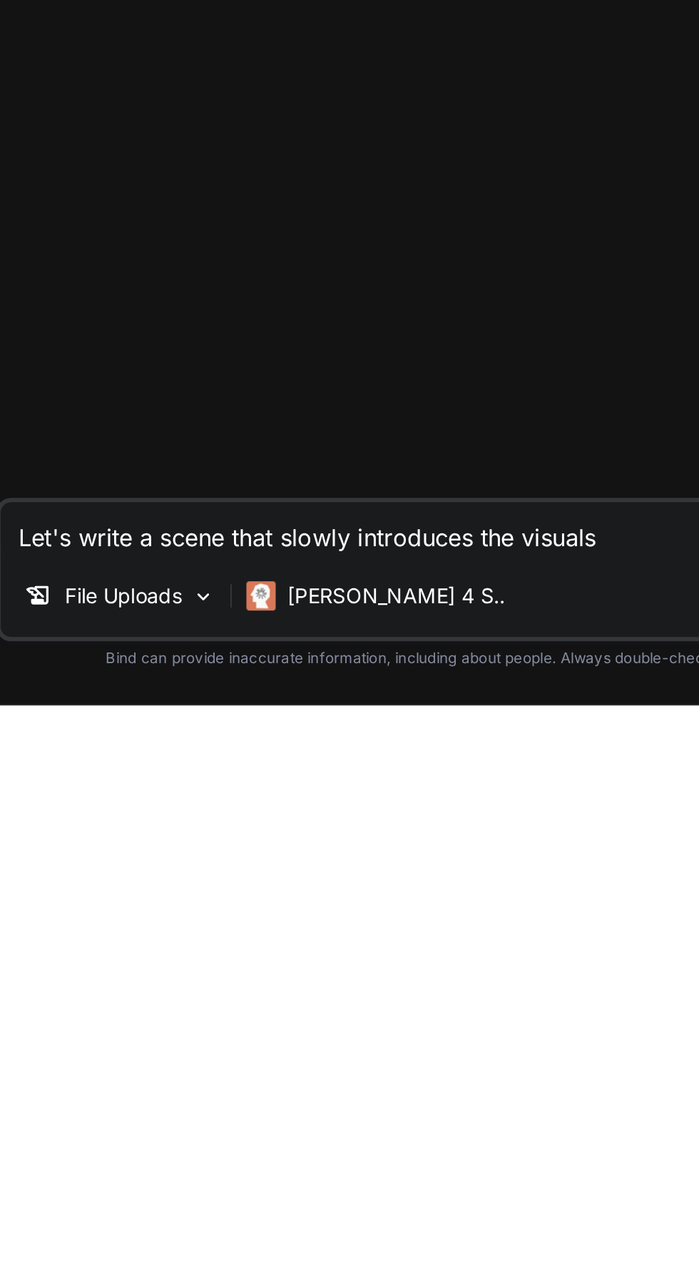
type textarea "x"
type textarea "Let's write a scene that slowly introduces the visuals o"
type textarea "x"
type textarea "Let's write a scene that slowly introduces the visuals of"
type textarea "x"
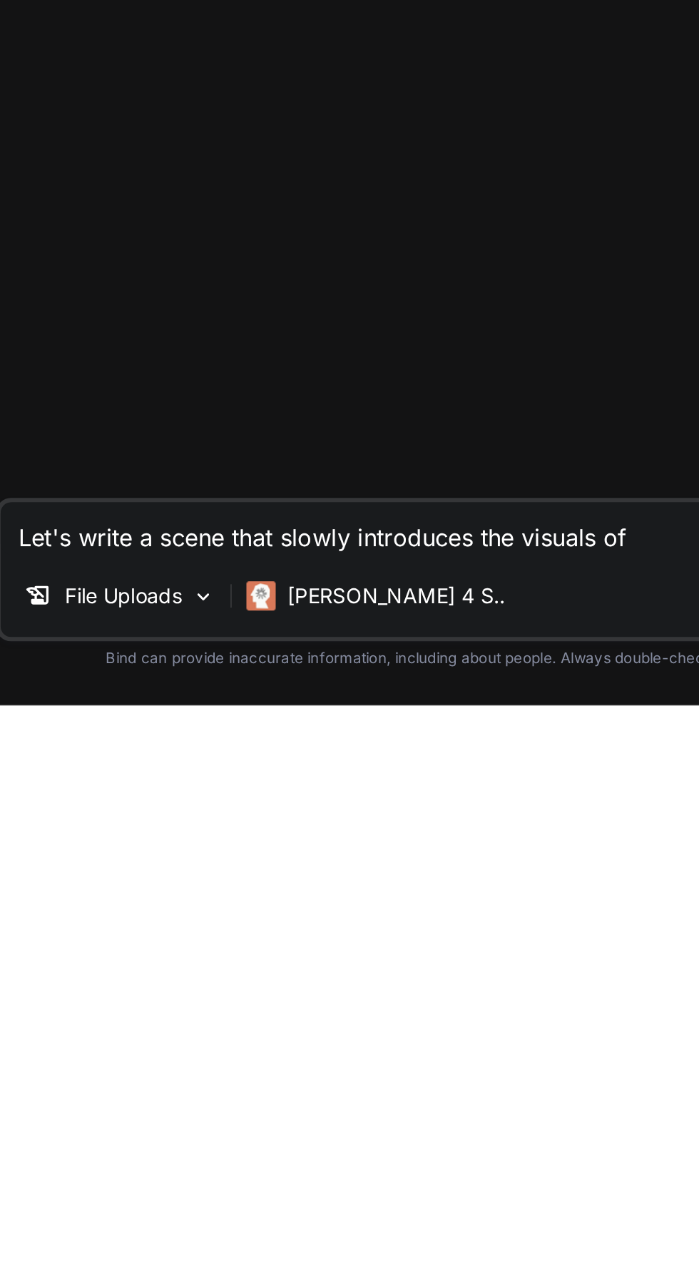
type textarea "Let's write a scene that slowly introduces the visuals of"
type textarea "x"
type textarea "Let's write a scene that slowly introduces the visuals of the"
type textarea "x"
type textarea "Let's write a scene that slowly introduces the visuals of the S"
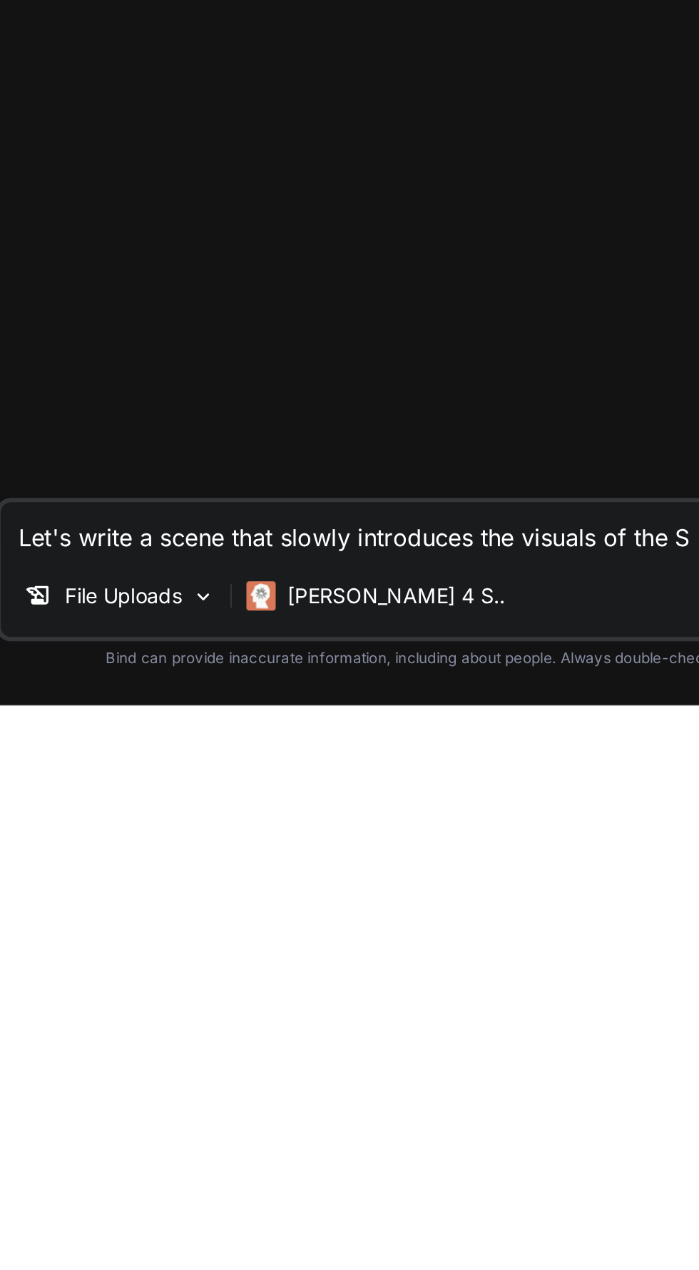
type textarea "x"
type textarea "Let's write a scene that slowly introduces the visuals of the SS"
type textarea "x"
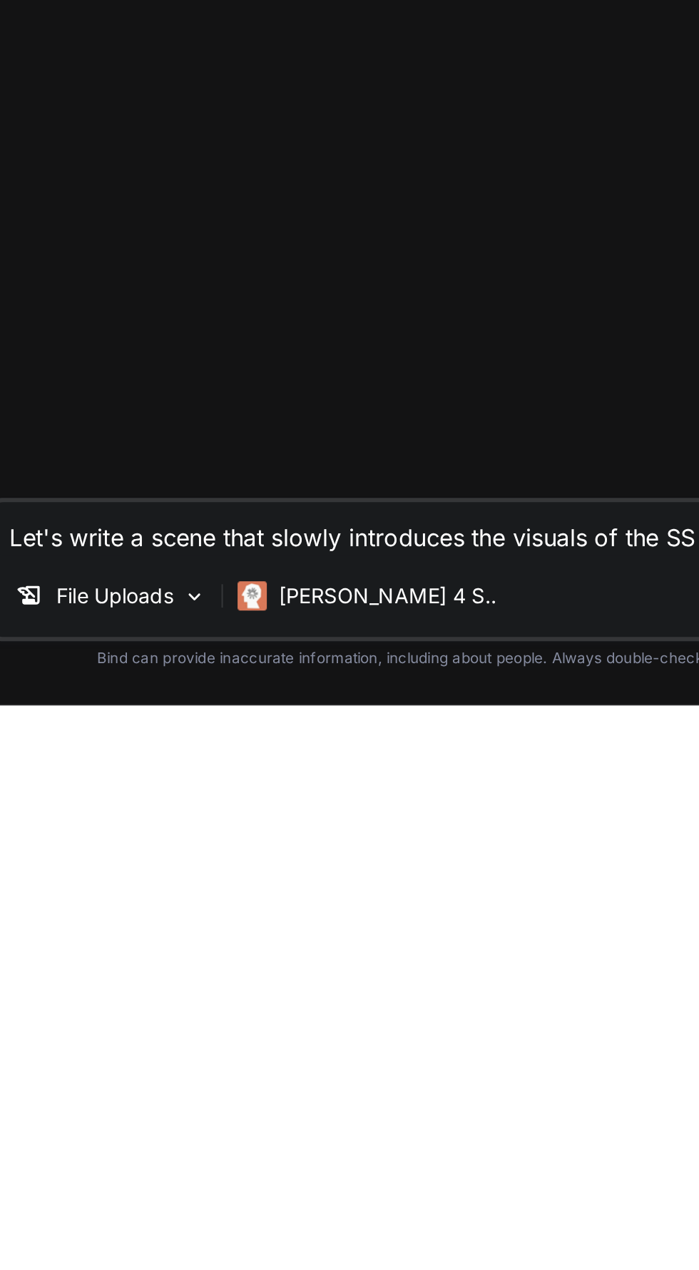
type textarea "Let's write a scene that slowly introduces the visuals of the SSF"
type textarea "x"
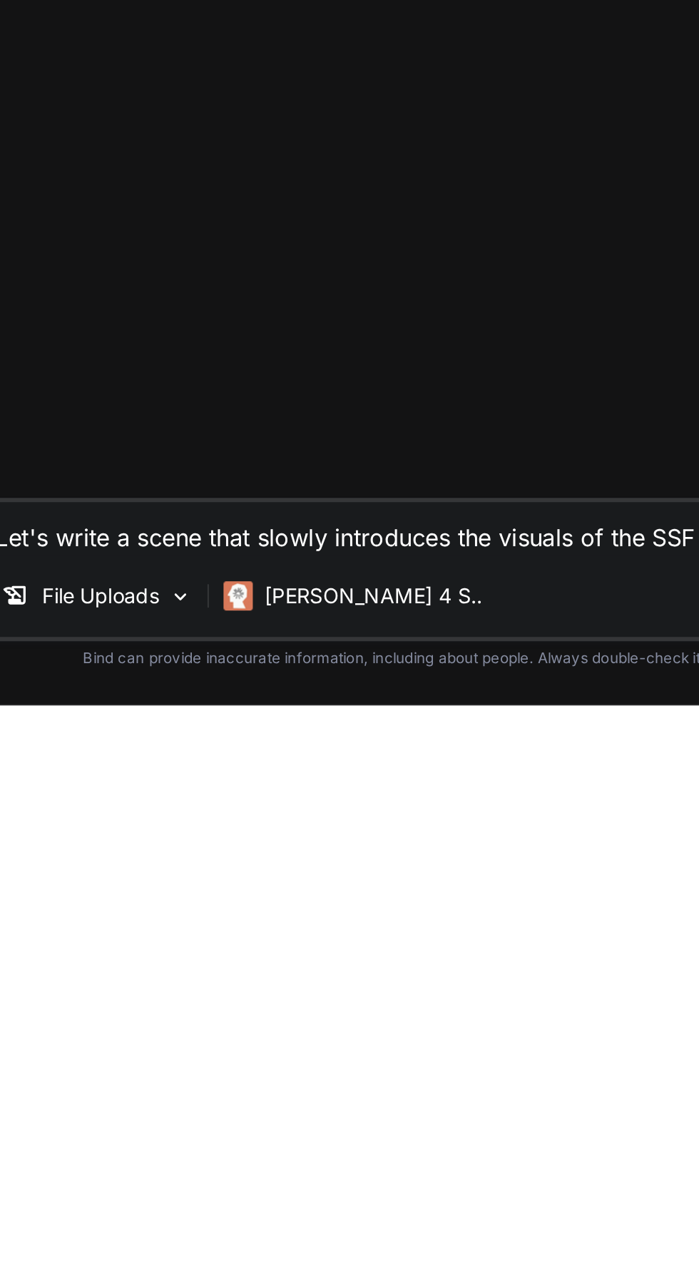
type textarea "Let's write a scene that slowly introduces the visuals of the SSF"
type textarea "x"
type textarea "Let's write a scene that slowly introduces the visuals of the SSF w"
type textarea "x"
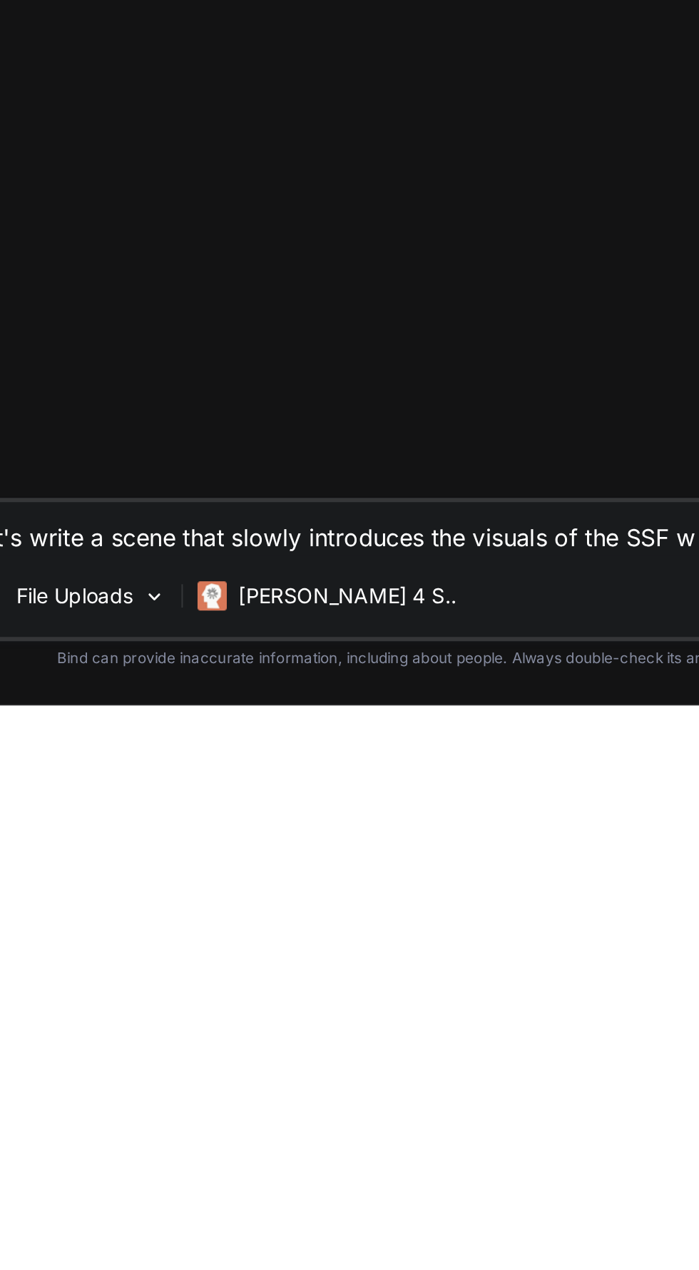
type textarea "Let's write a scene that slowly introduces the visuals of the SSF wo"
type textarea "x"
type textarea "Let's write a scene that slowly introduces the visuals of the SSF wor"
type textarea "x"
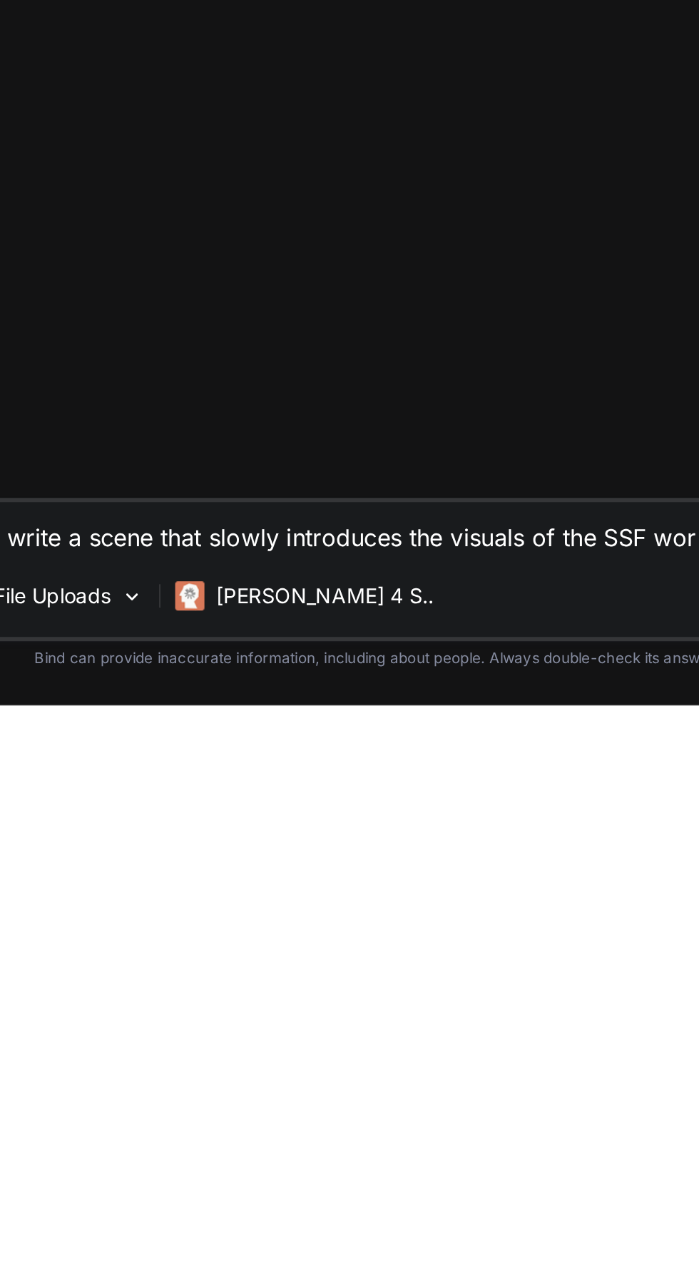
type textarea "Let's write a scene that slowly introduces the visuals of the SSF worl"
type textarea "x"
type textarea "Let's write a scene that slowly introduces the visuals of the SSF world"
type textarea "x"
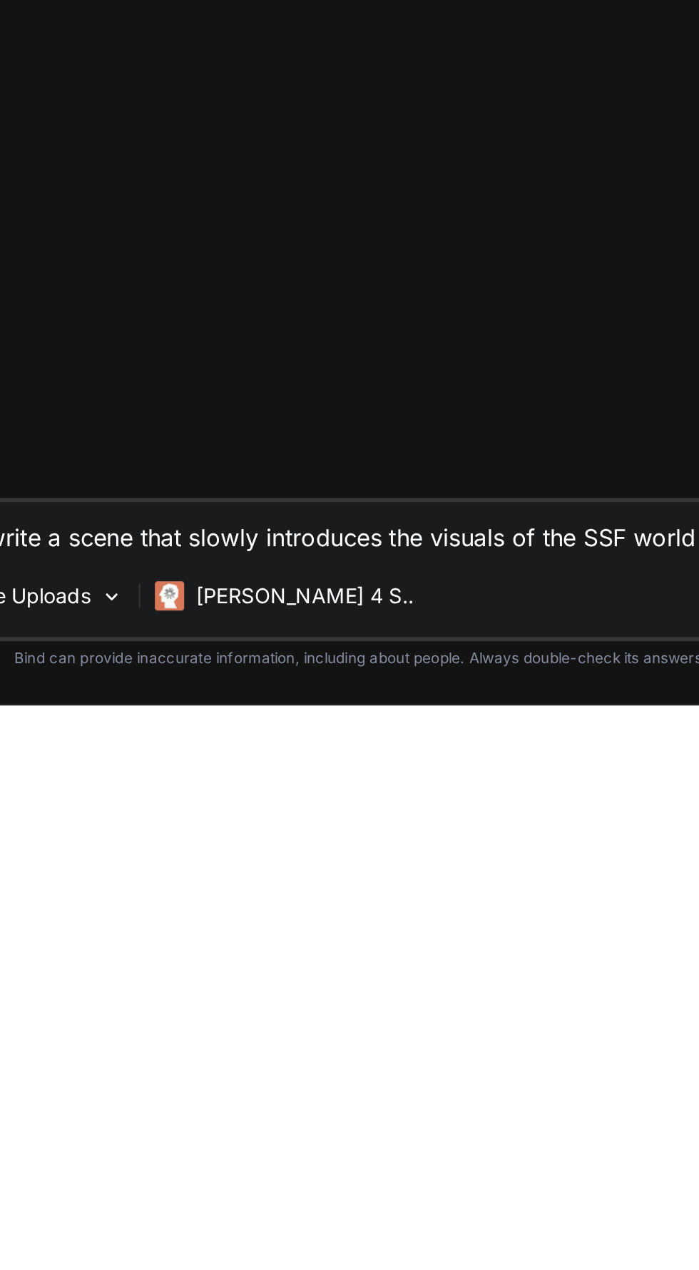
type textarea "Let's write a scene that slowly introduces the visuals of the SSF world"
type textarea "x"
type textarea "Let's write a scene that slowly introduces the visuals of the SSF world t"
type textarea "x"
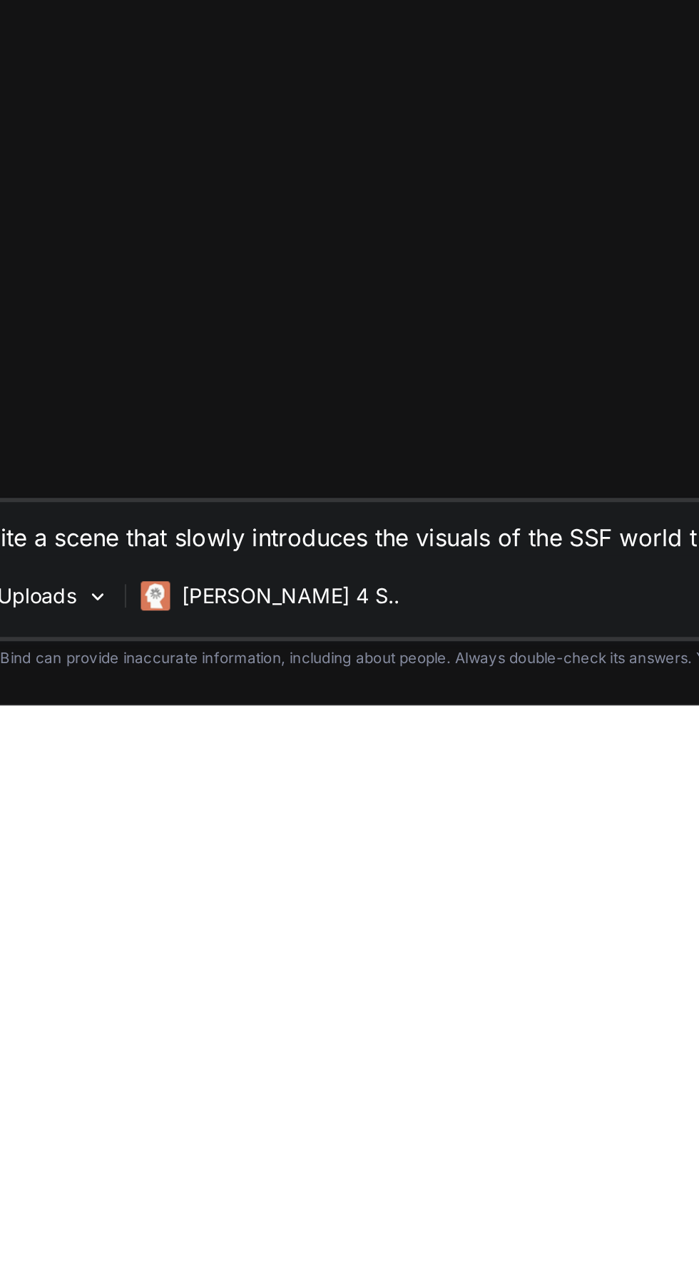
type textarea "Let's write a scene that slowly introduces the visuals of the SSF world th"
type textarea "x"
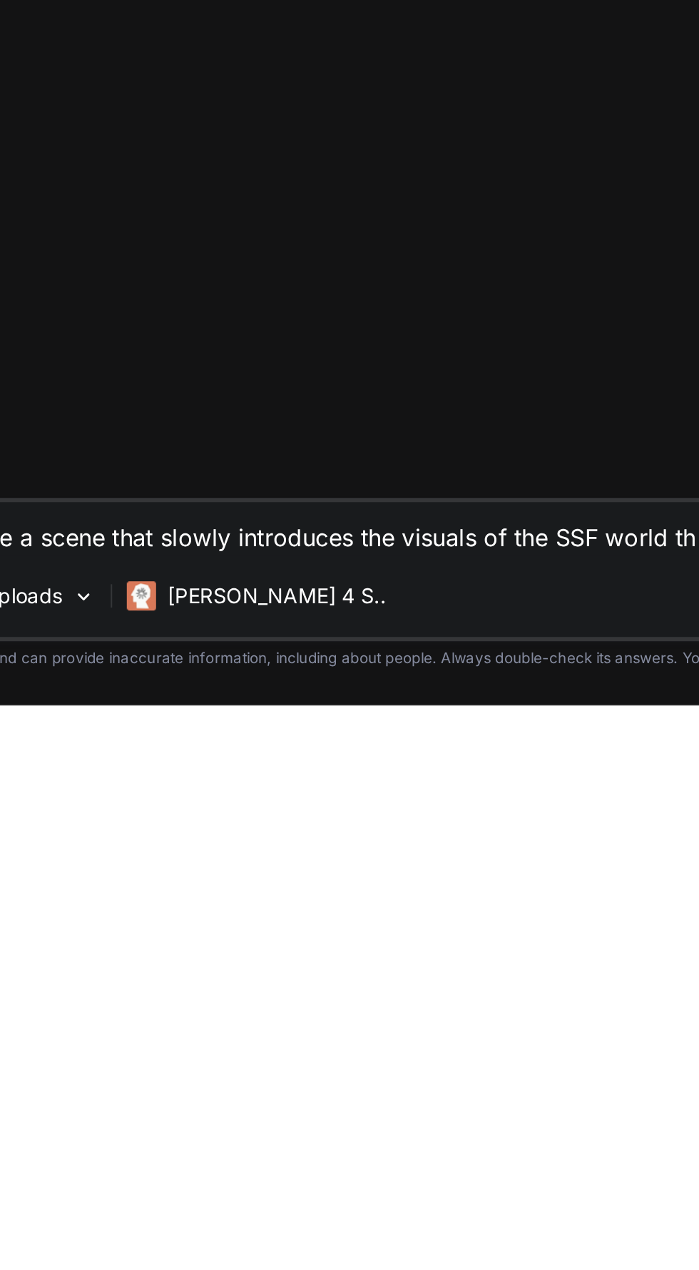
type textarea "Let's write a scene that slowly introduces the visuals of the SSF world thr"
type textarea "x"
type textarea "Let's write a scene that slowly introduces the visuals of the SSF world thro"
type textarea "x"
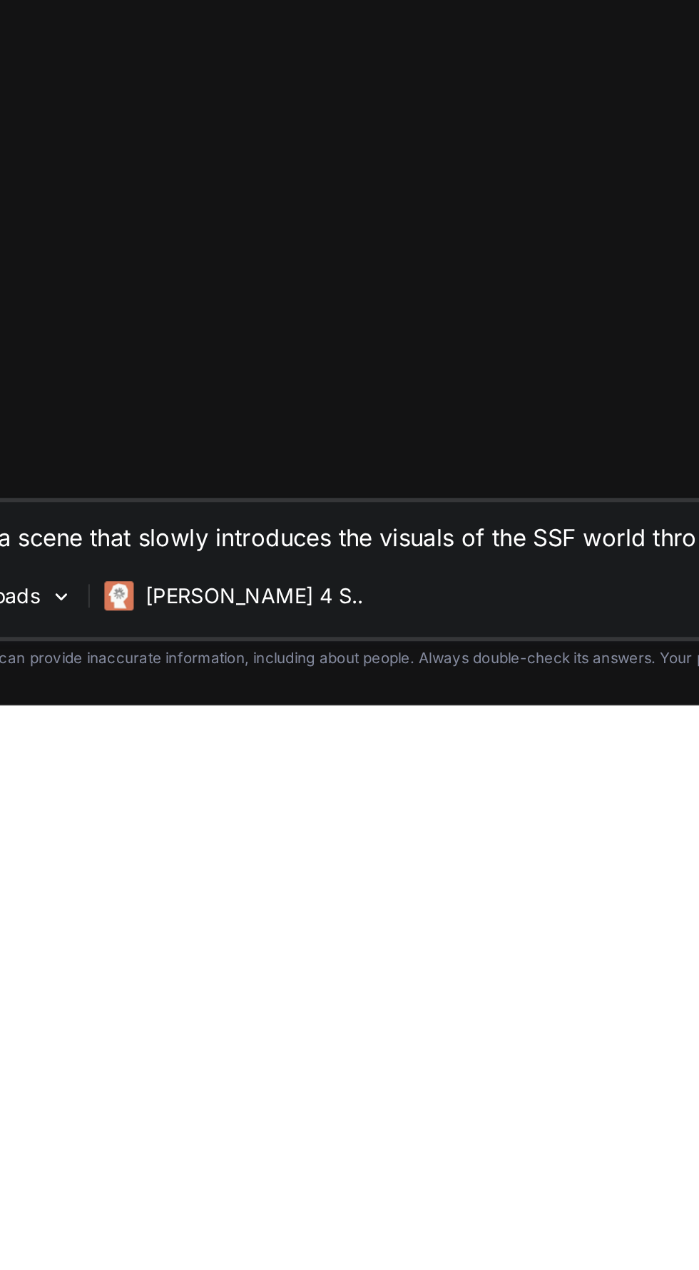
type textarea "Let's write a scene that slowly introduces the visuals of the SSF world throu"
type textarea "x"
type textarea "Let's write a scene that slowly introduces the visuals of the SSF world throug"
type textarea "x"
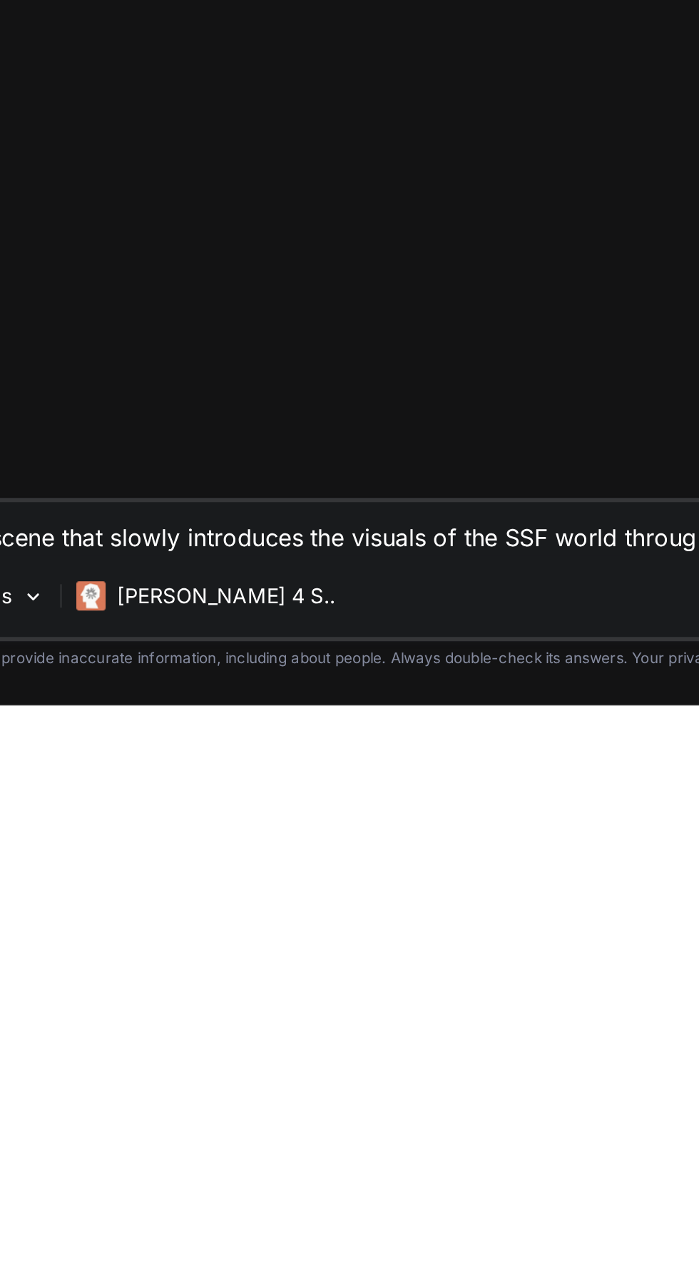
type textarea "Let's write a scene that slowly introduces the visuals of the SSF world through"
type textarea "x"
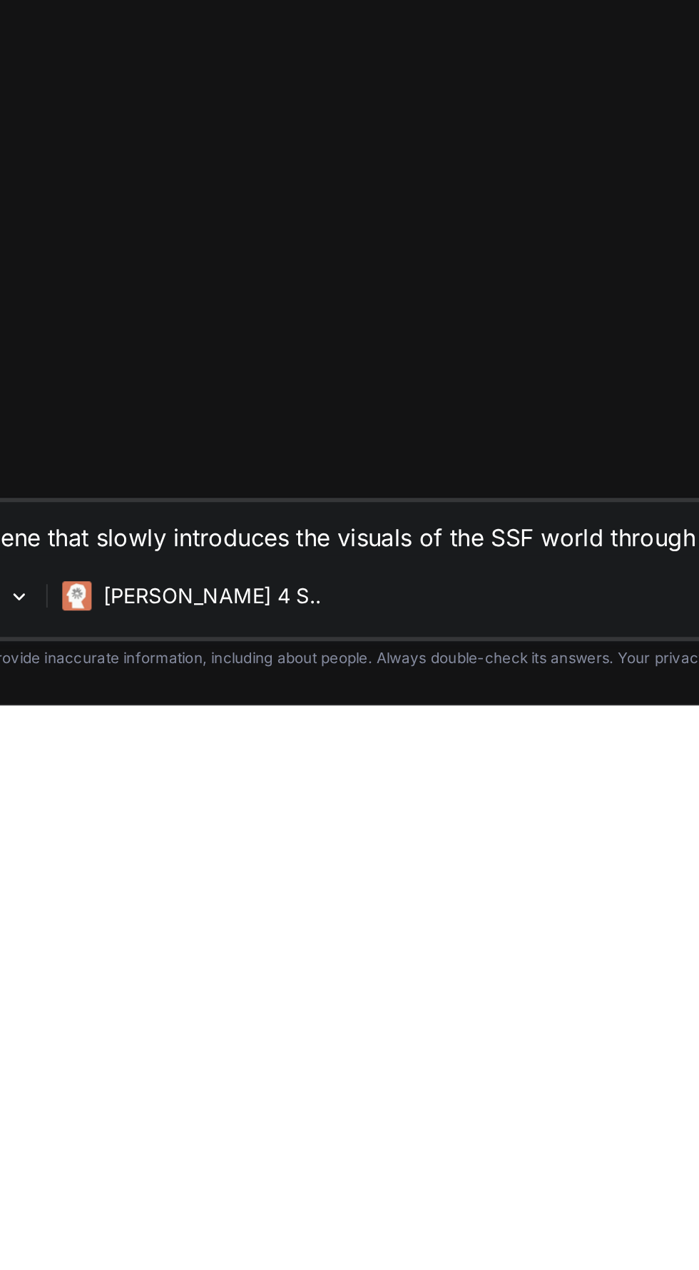
type textarea "Let's write a scene that slowly introduces the visuals of the SSF world through"
type textarea "x"
type textarea "Let's write a scene that slowly introduces the visuals of the SSF world through…"
type textarea "x"
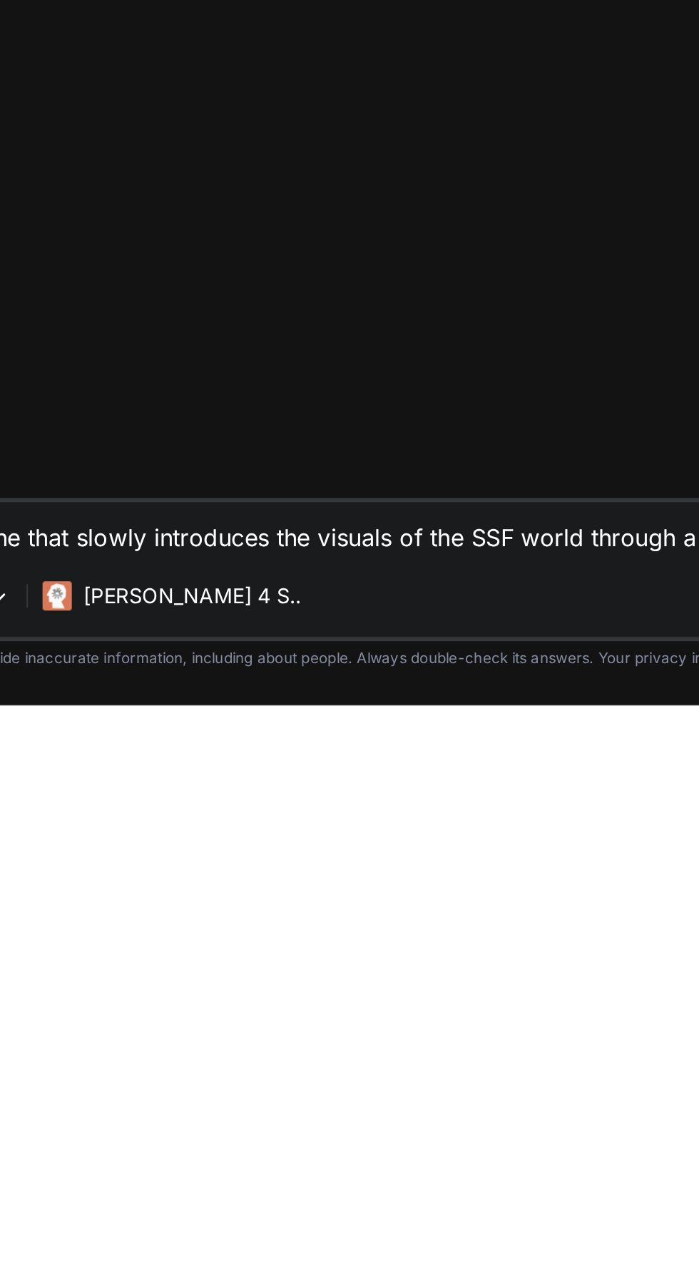
type textarea "Let's write a scene that slowly introduces the visuals of the SSF world through…"
type textarea "x"
type textarea "Let's write a scene that slowly introduces the visuals of the SSF world through…"
type textarea "x"
type textarea "Let's write a scene that slowly introduces the visuals of the SSF world through"
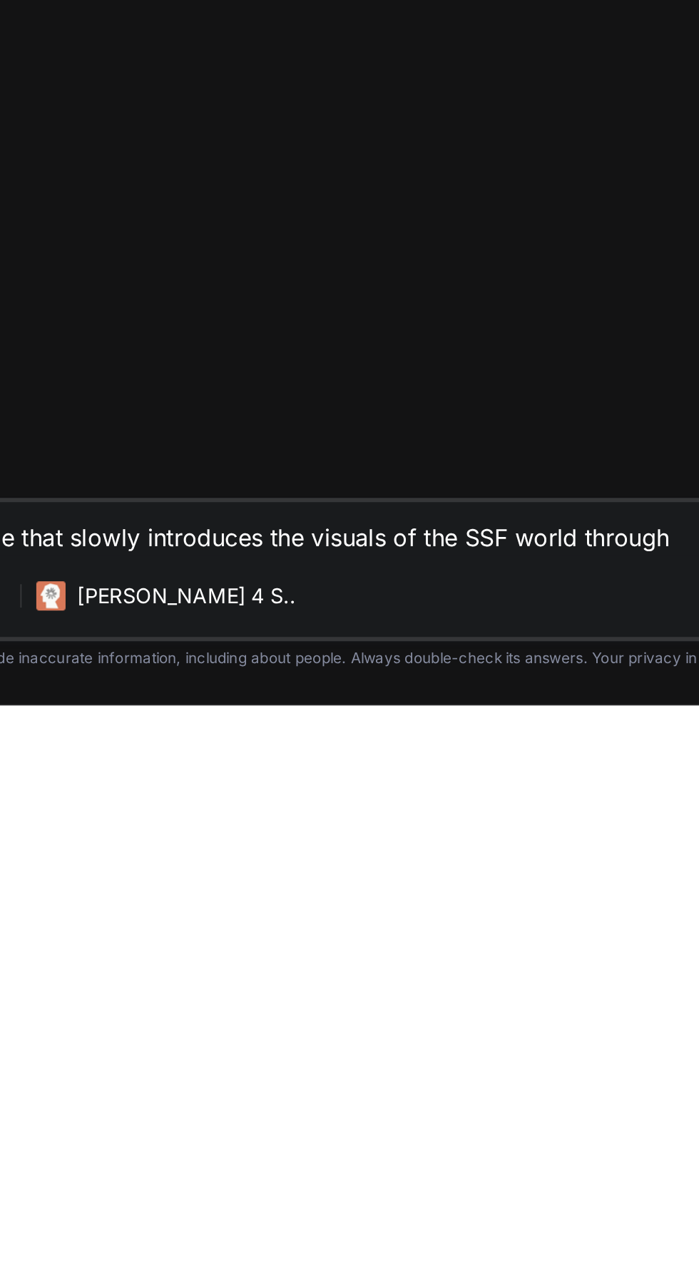
type textarea "x"
type textarea "Let's write a scene that slowly introduces the visuals of the SSF world through…"
type textarea "x"
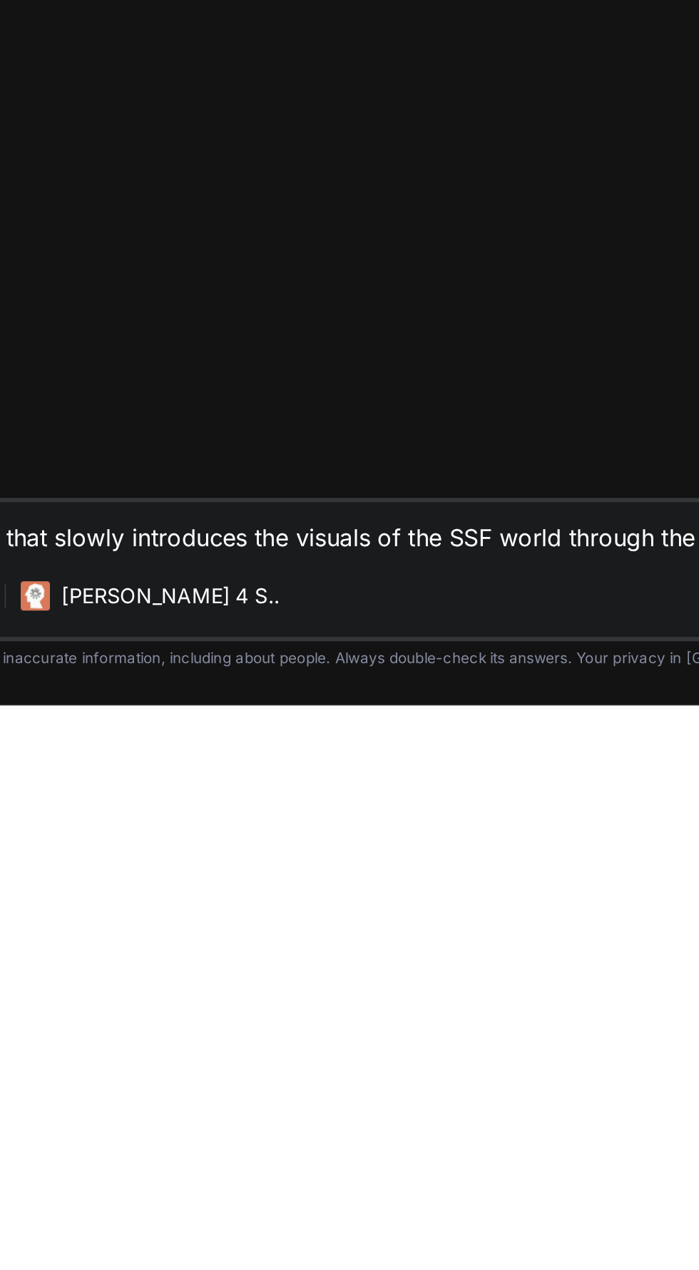
type textarea "Let's write a scene that slowly introduces the visuals of the SSF world through…"
type textarea "x"
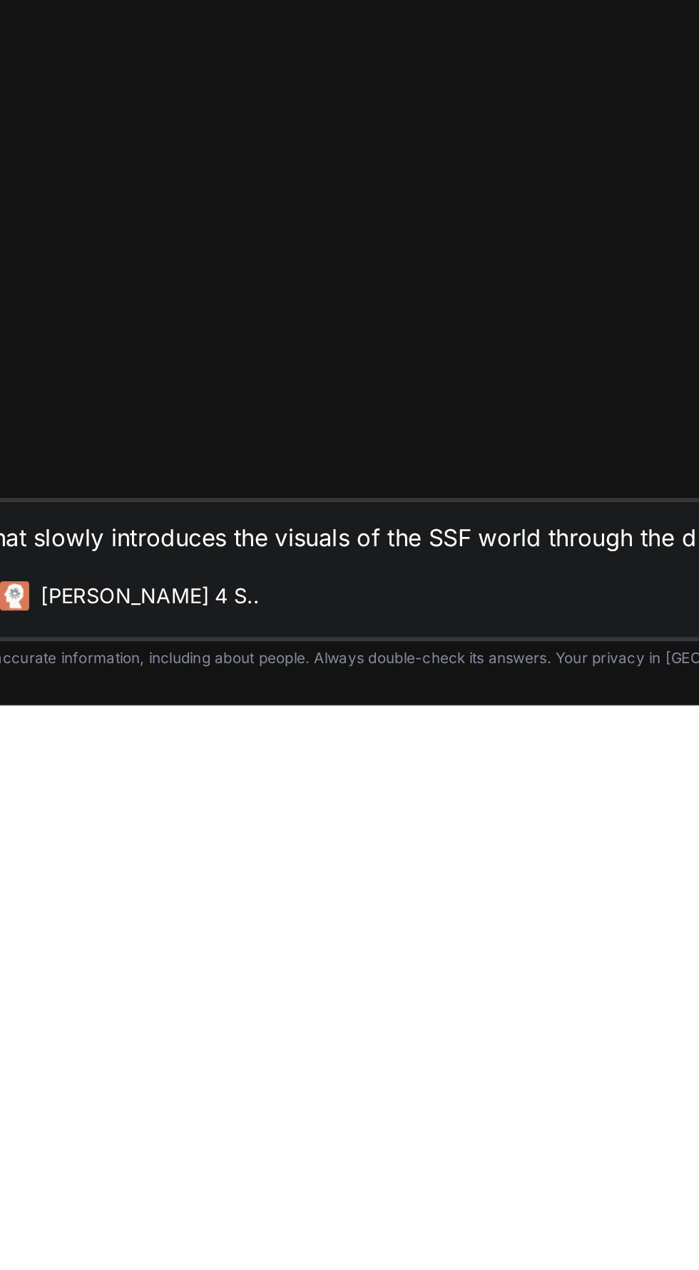
type textarea "Let's write a scene that slowly introduces the visuals of the SSF world through…"
type textarea "x"
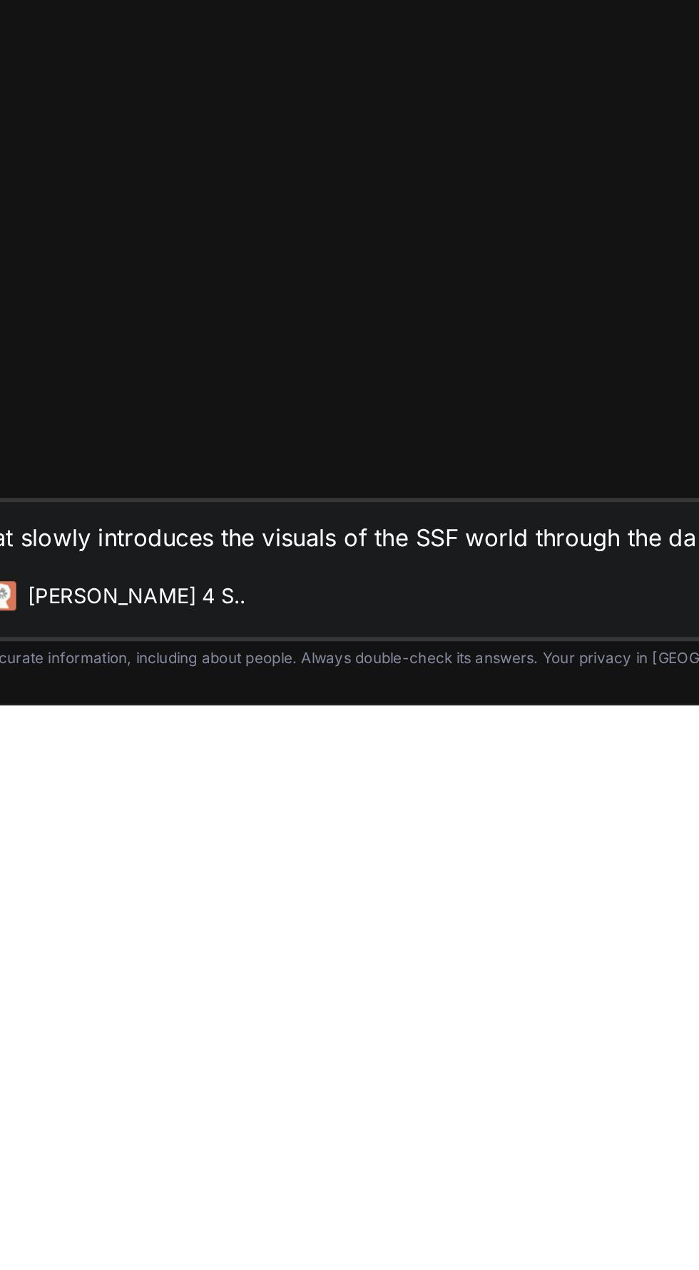
type textarea "Let's write a scene that slowly introduces the visuals of the SSF world through…"
type textarea "x"
type textarea "Let's write a scene that slowly introduces the visuals of the SSF world through…"
type textarea "x"
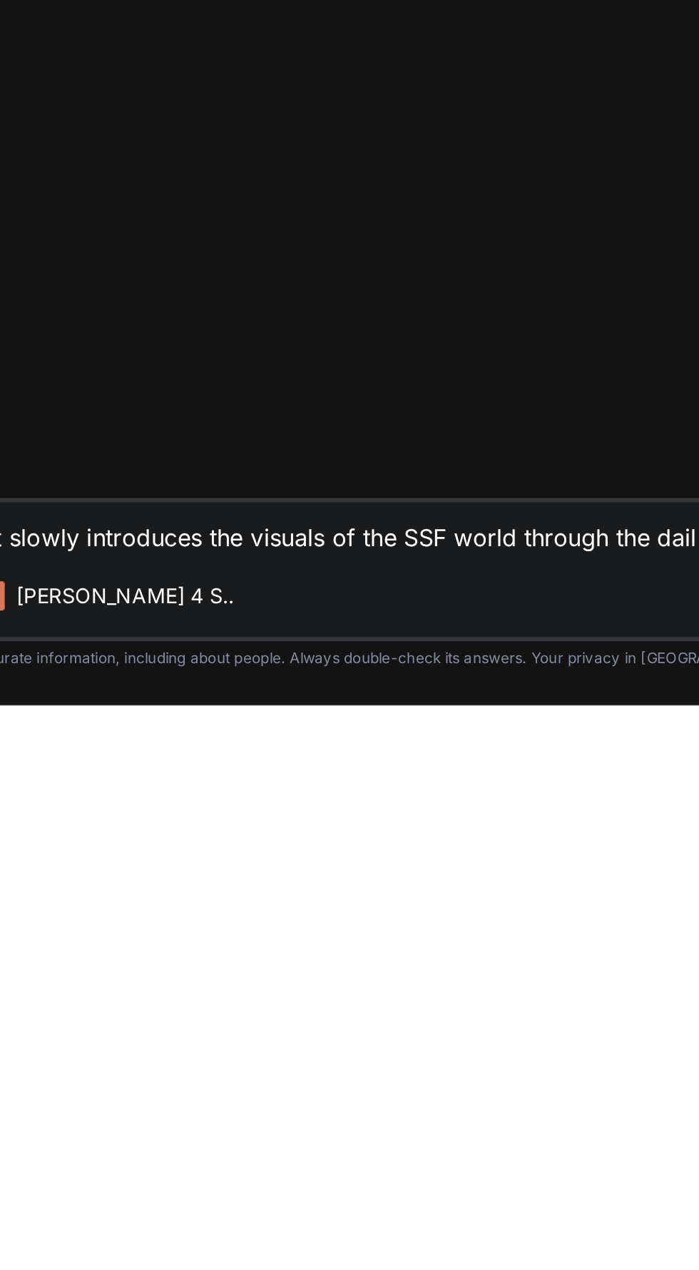
type textarea "Let's write a scene that slowly introduces the visuals of the SSF world through…"
type textarea "x"
type textarea "Let's write a scene that slowly introduces the visuals of the SSF world through…"
type textarea "x"
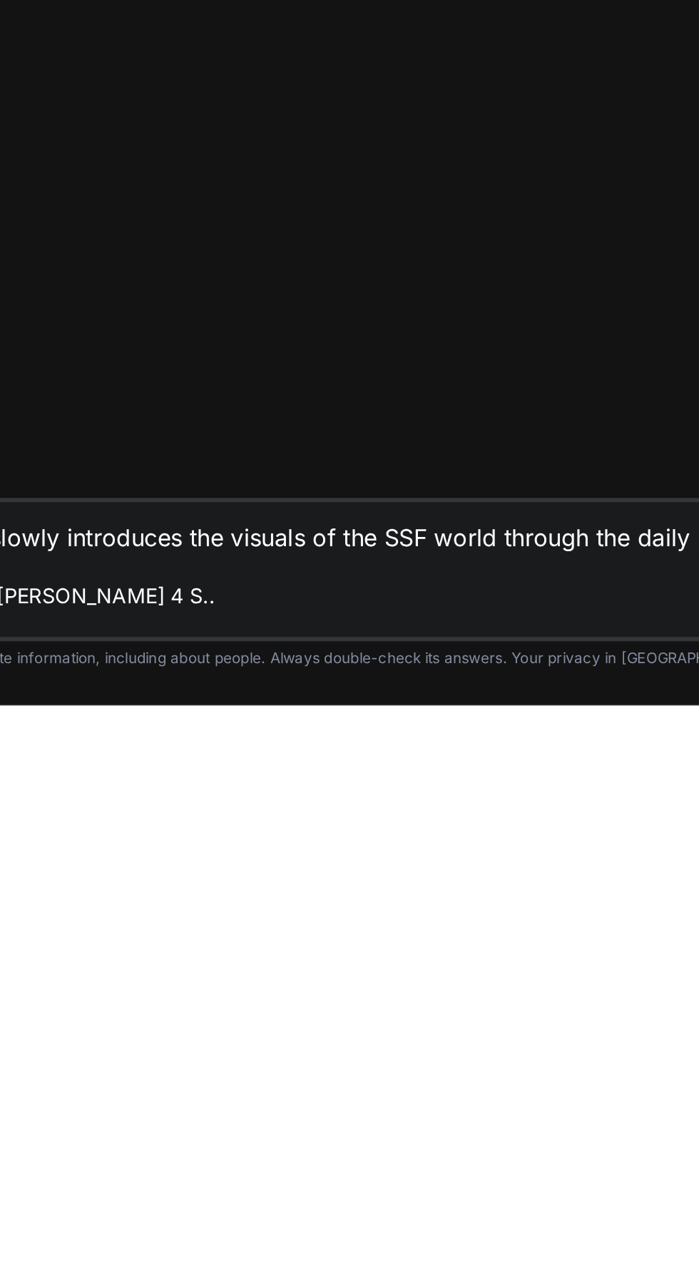
type textarea "Let's write a scene that slowly introduces the visuals of the SSF world through…"
type textarea "x"
type textarea "Let's write a scene that slowly introduces the visuals of the SSF world through…"
type textarea "x"
type textarea "Let's write a scene that slowly introduces the visuals of the SSF world through…"
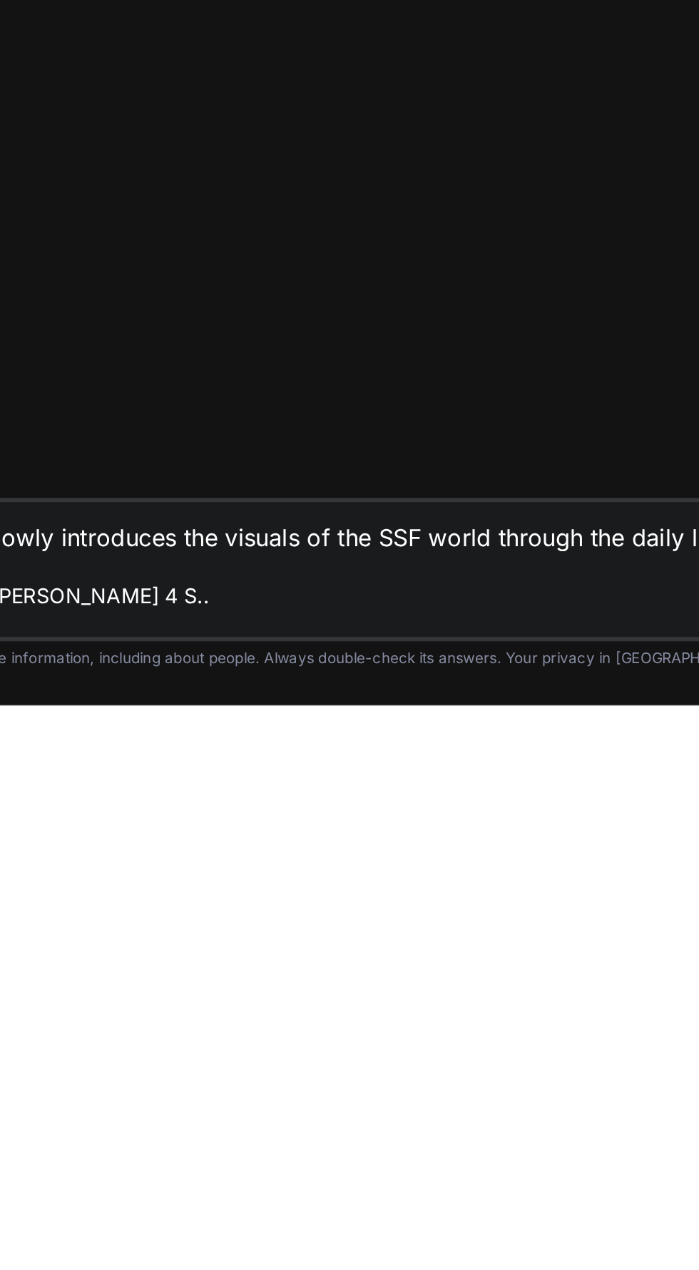
type textarea "x"
type textarea "Let's write a scene that slowly introduces the visuals of the SSF world through…"
type textarea "x"
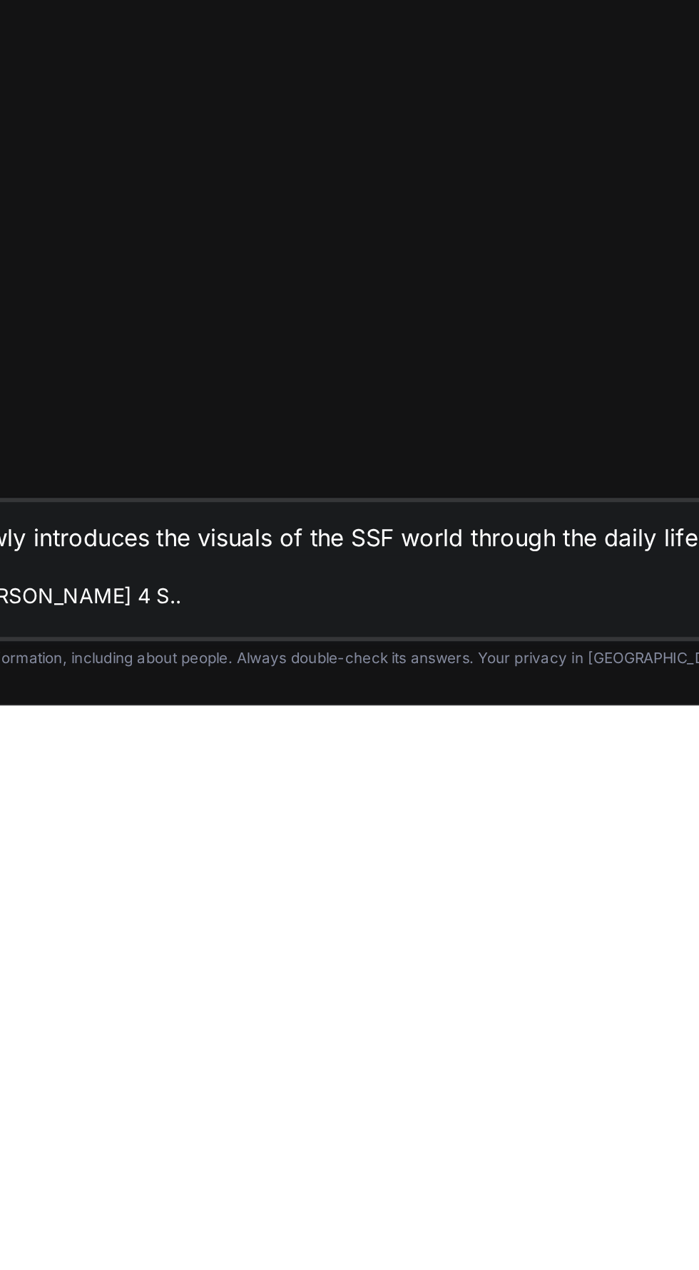
type textarea "Let's write a scene that slowly introduces the visuals of the SSF world through…"
type textarea "x"
type textarea "Let's write a scene that slowly introduces the visuals of the SSF world through…"
type textarea "x"
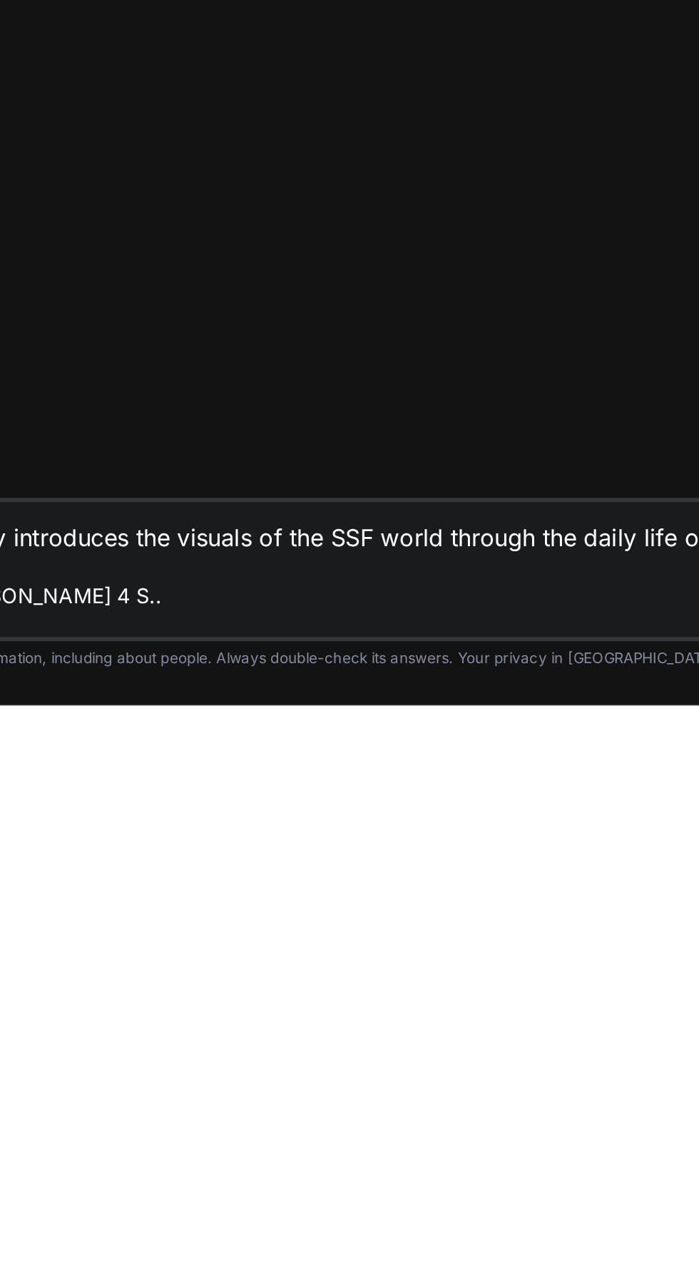
type textarea "Let's write a scene that slowly introduces the visuals of the SSF world through…"
type textarea "x"
type textarea "Let's write a scene that slowly introduces the visuals of the SSF world through…"
type textarea "x"
type textarea "Let's write a scene that slowly introduces the visuals of the SSF world through…"
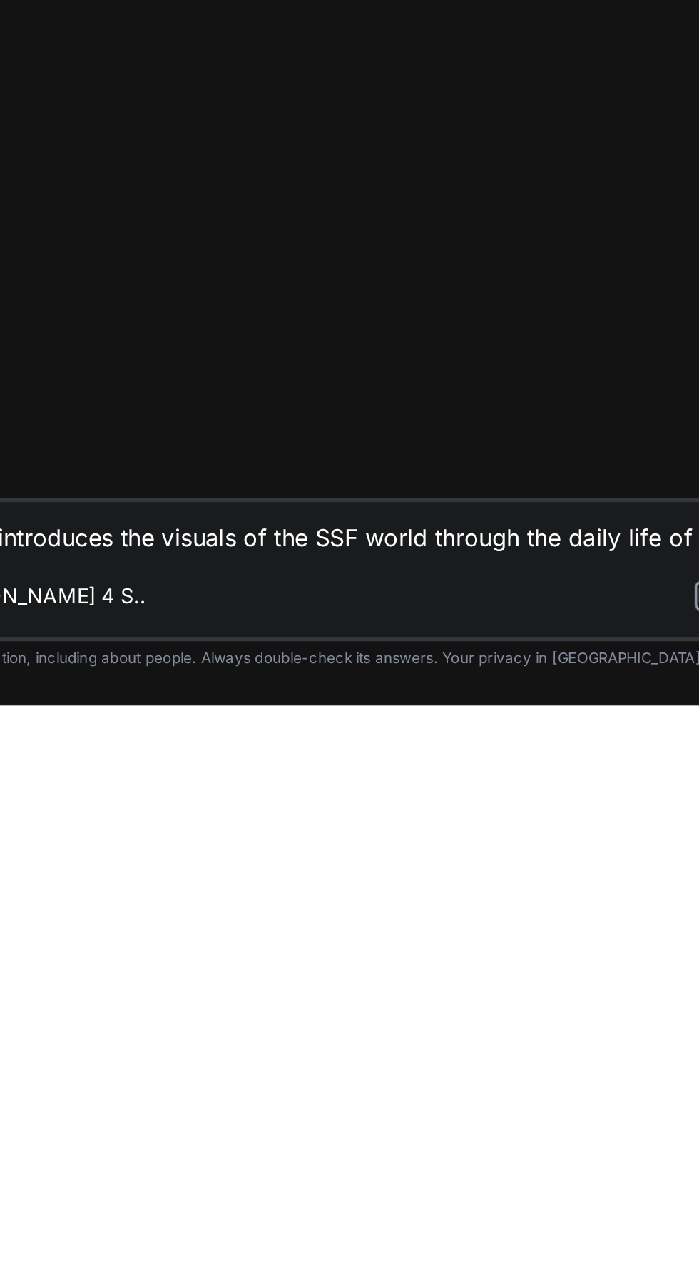
type textarea "x"
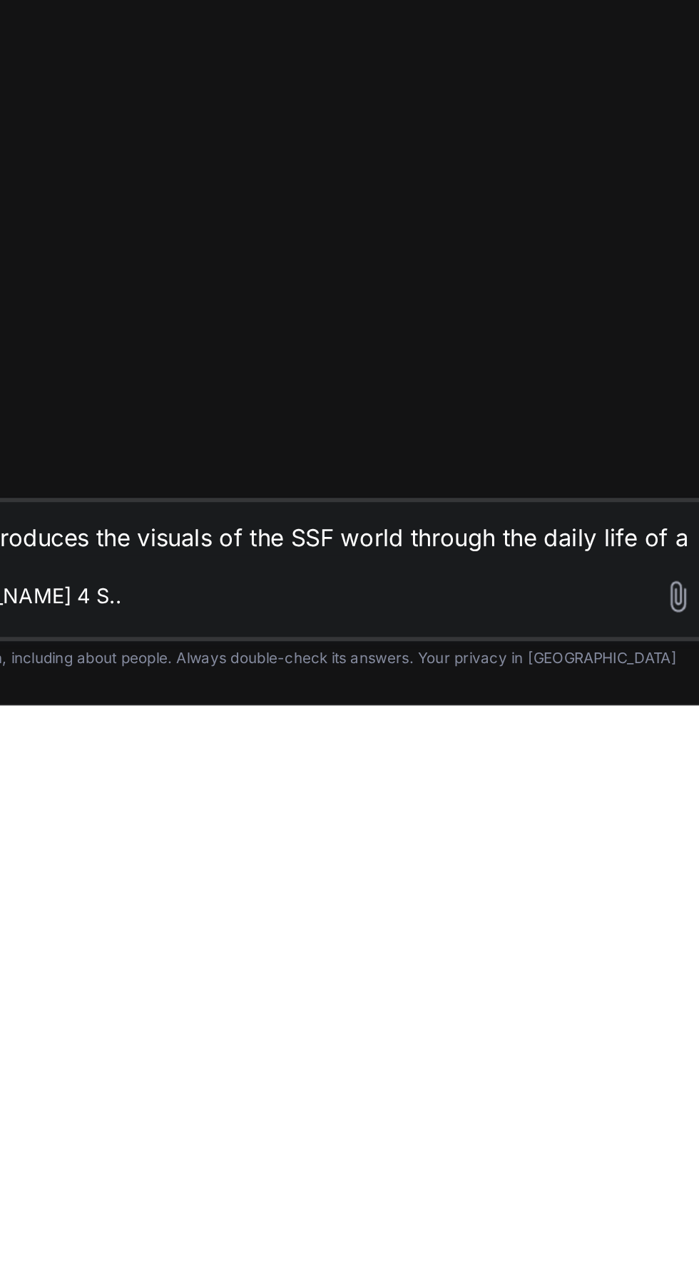
type textarea "Let's write a scene that slowly introduces the visuals of the SSF world through…"
type textarea "x"
type textarea "Let's write a scene that slowly introduces the visuals of the SSF world through…"
type textarea "x"
type textarea "Let's write a scene that slowly introduces the visuals of the SSF world through…"
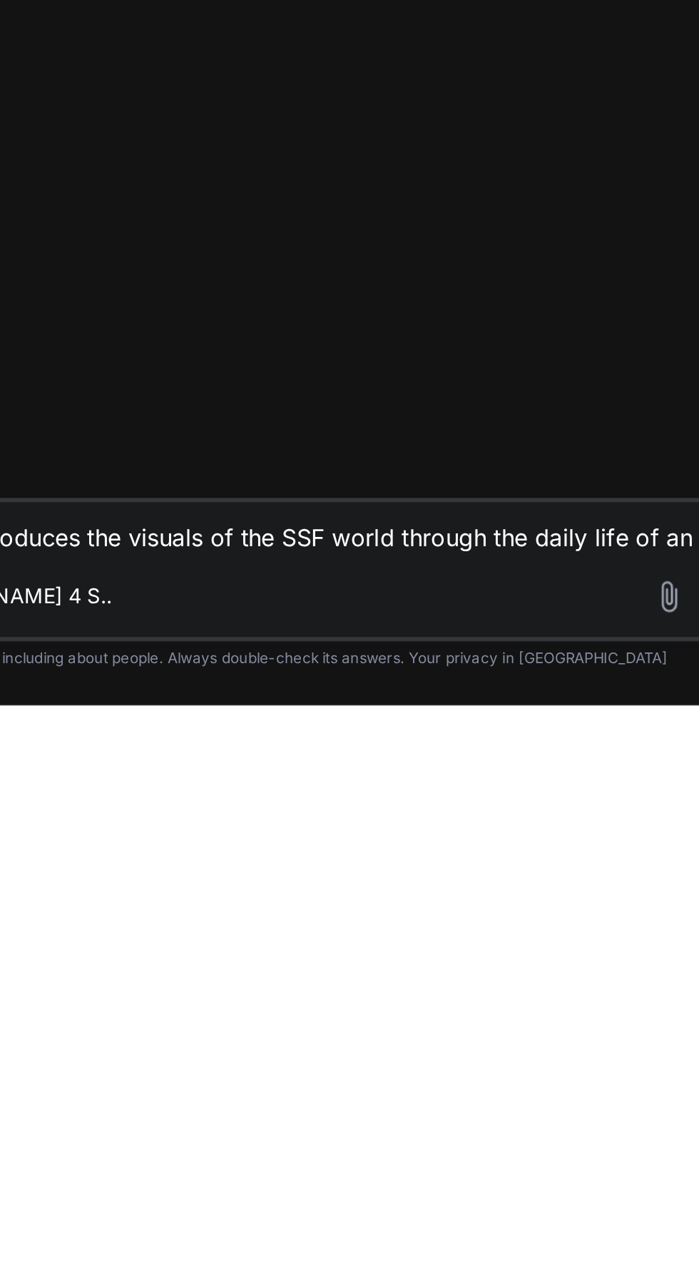
type textarea "x"
type textarea "Let's write a scene that slowly introduces the visuals of the SSF world through…"
type textarea "x"
type textarea "Let's write a scene that slowly introduces the visuals of the SSF world through…"
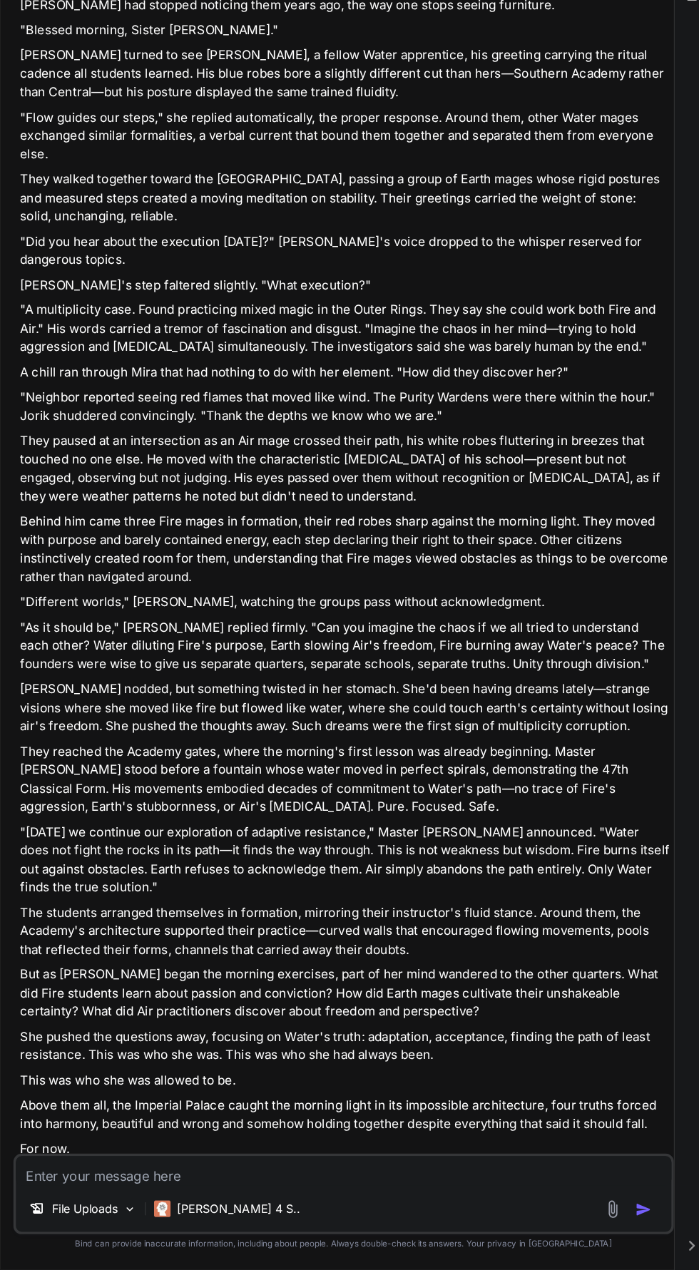
click at [454, 1185] on textarea at bounding box center [382, 1184] width 568 height 26
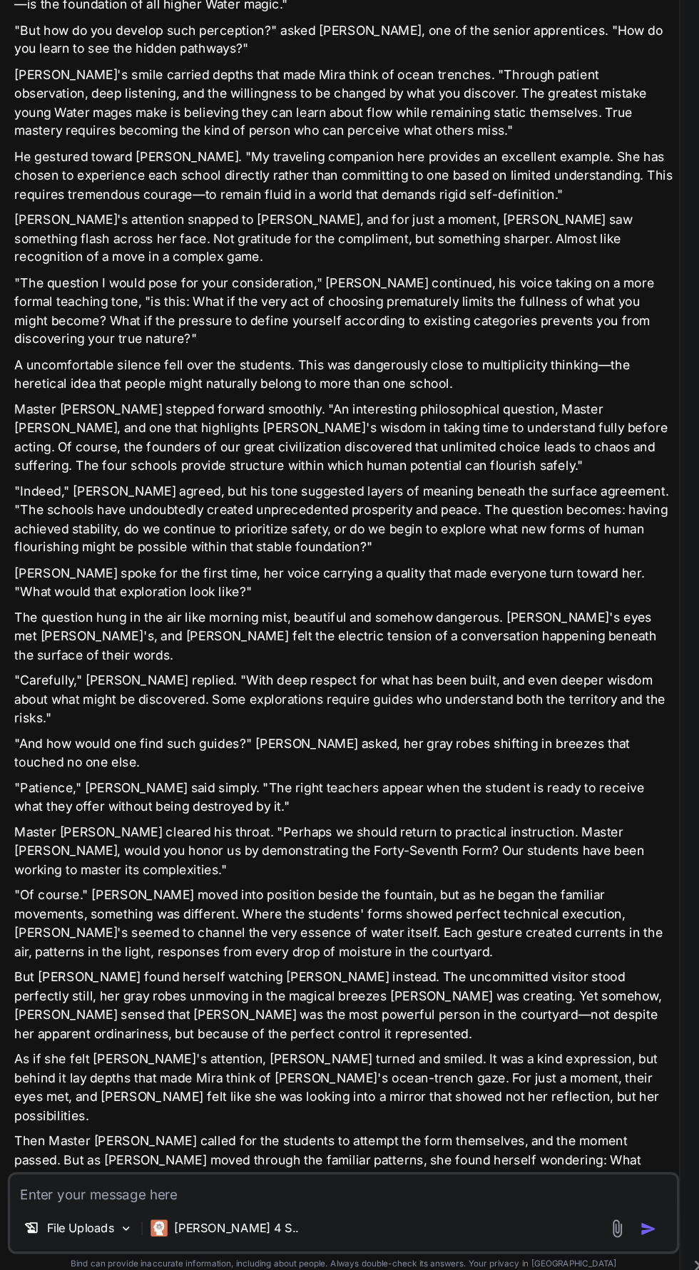
scroll to position [102, 0]
